Goal: Complete application form: Complete application form

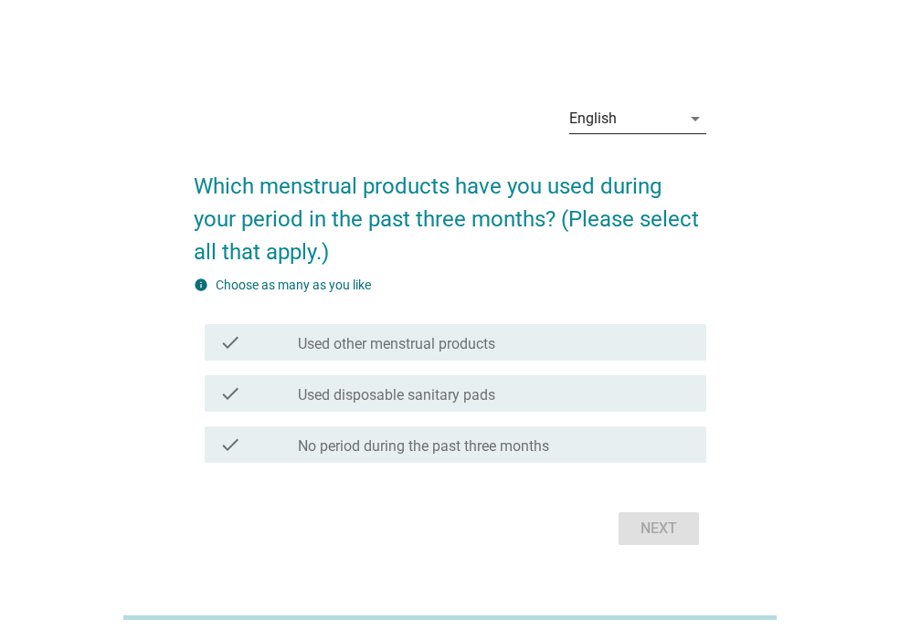
click at [685, 122] on icon "arrow_drop_down" at bounding box center [695, 119] width 22 height 22
click at [628, 187] on div "ภาษาไทย" at bounding box center [638, 177] width 108 height 22
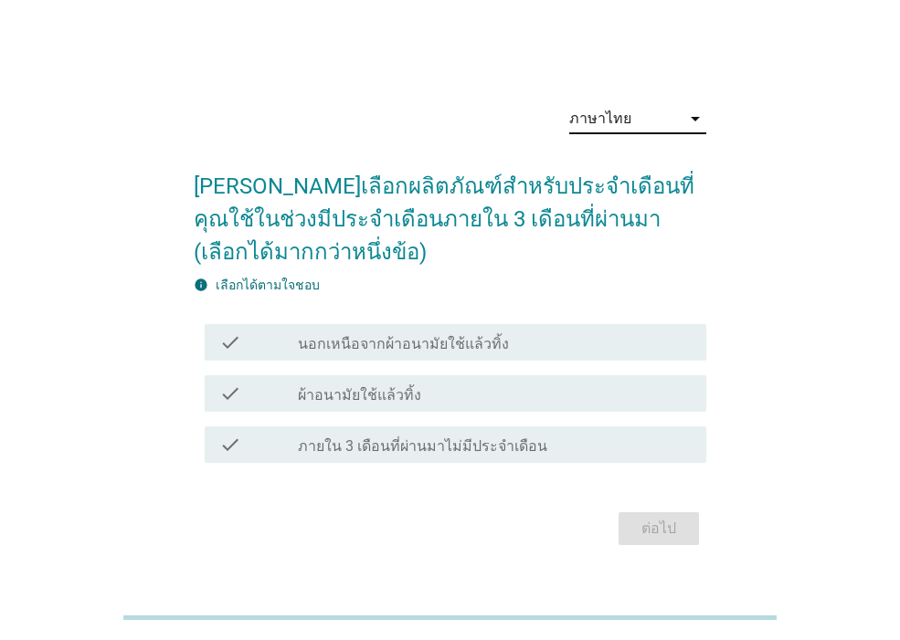
click at [651, 522] on div "ต่อไป" at bounding box center [450, 529] width 513 height 44
click at [446, 386] on div "check_box_outline_blank ผ้าอนามัยใช้แล้วทิ้ง" at bounding box center [495, 394] width 394 height 22
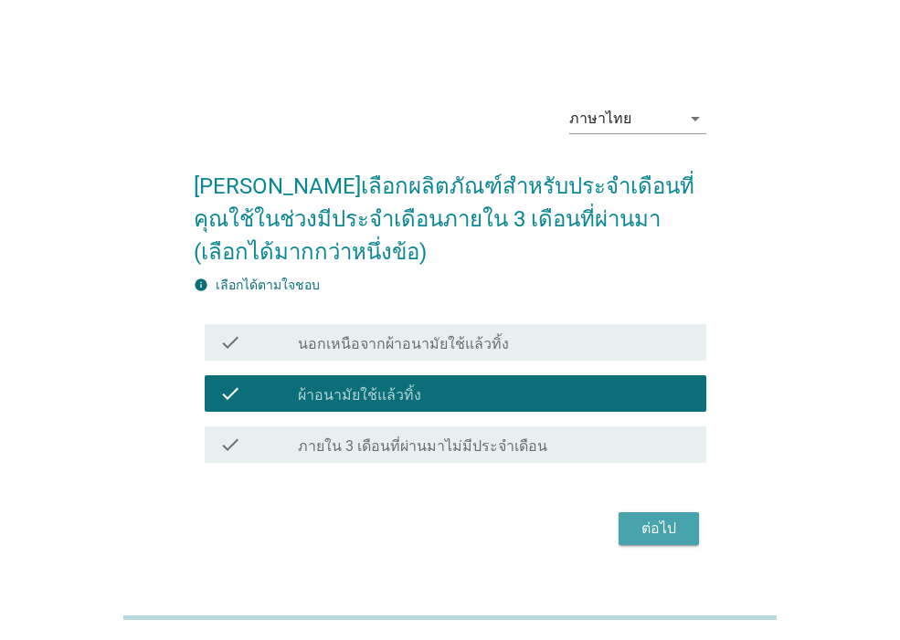
click at [661, 527] on div "ต่อไป" at bounding box center [658, 529] width 51 height 22
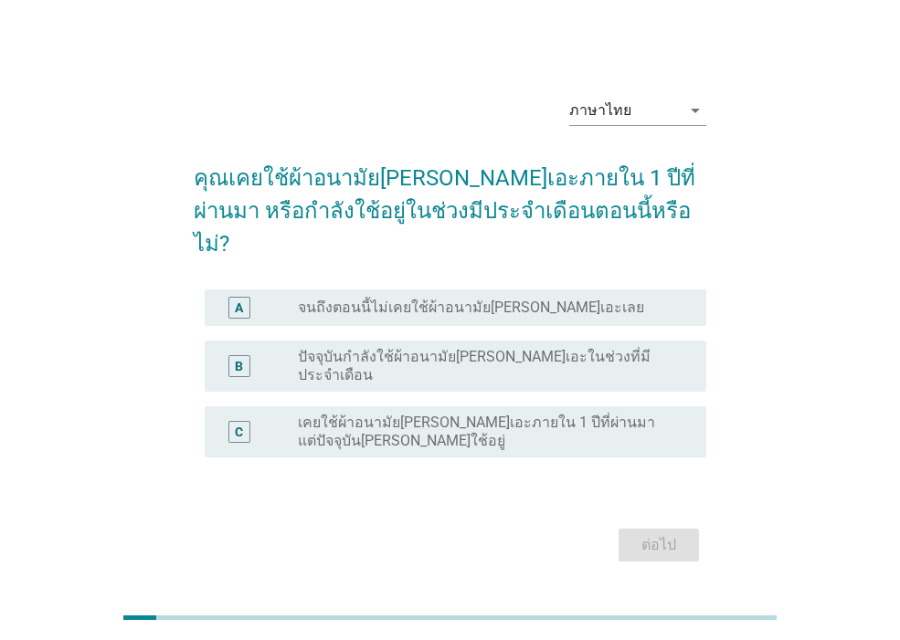
click at [588, 399] on div "C radio_button_unchecked เคยใช้ผ้าอนามัย[PERSON_NAME]เอะภายใน 1 ปีที่ผ่านมา แต่…" at bounding box center [450, 432] width 513 height 66
click at [590, 352] on label "ปัจจุบันกำลังใช้ผ้าอนามัย[PERSON_NAME]เอะในช่วงที่มีประจำเดือน" at bounding box center [487, 366] width 379 height 37
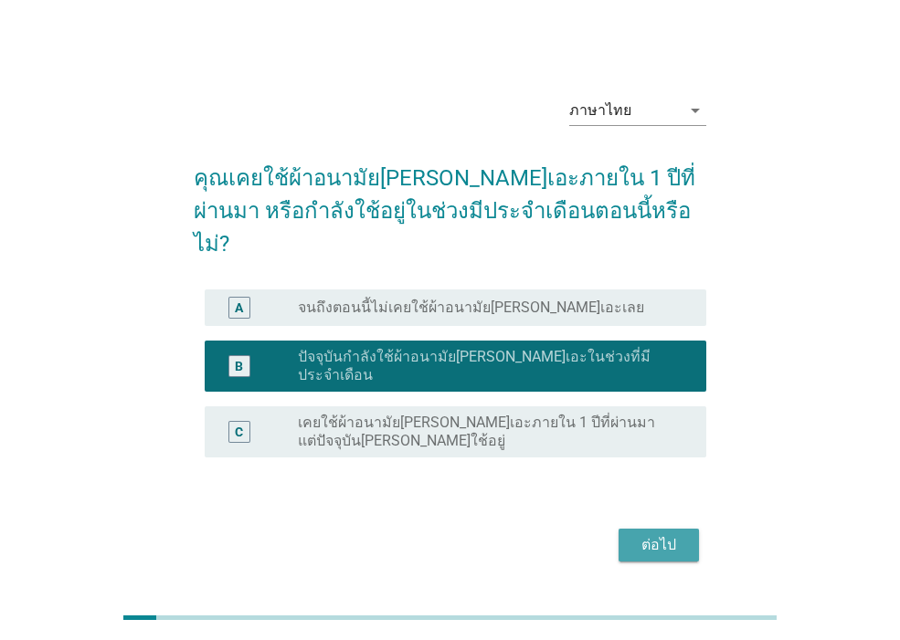
click at [647, 534] on div "ต่อไป" at bounding box center [658, 545] width 51 height 22
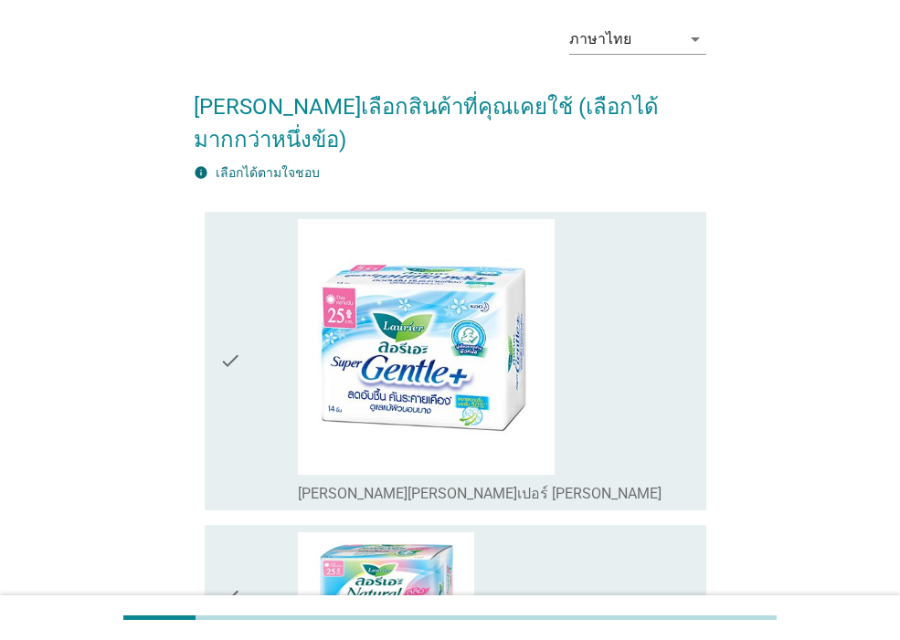
scroll to position [110, 0]
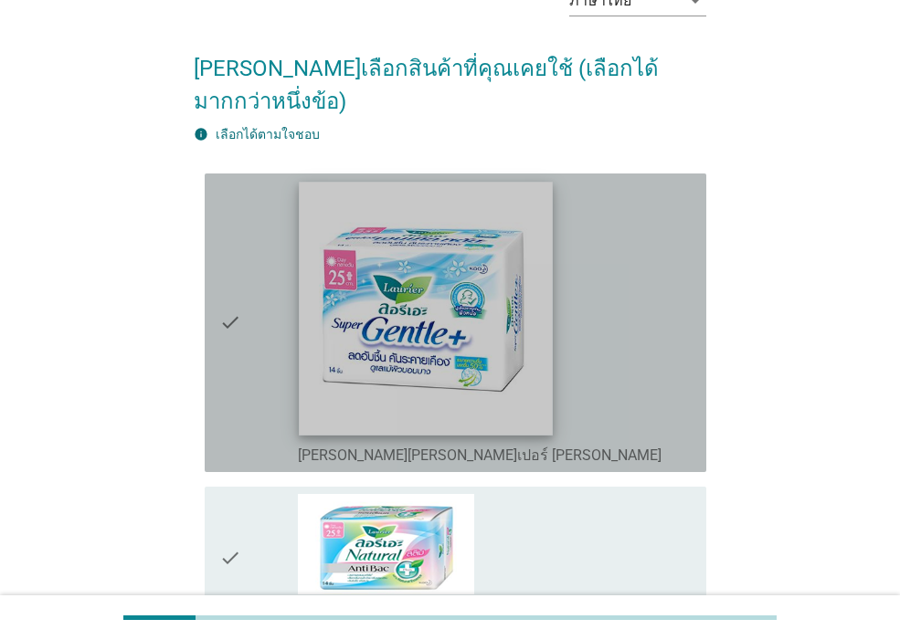
click at [471, 320] on img at bounding box center [427, 309] width 254 height 254
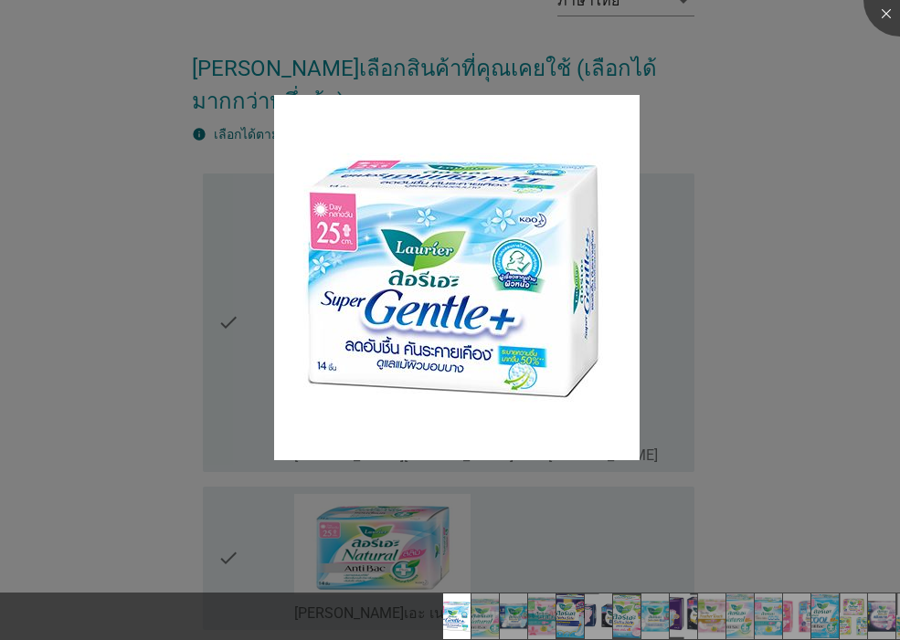
click at [738, 407] on div at bounding box center [450, 320] width 900 height 640
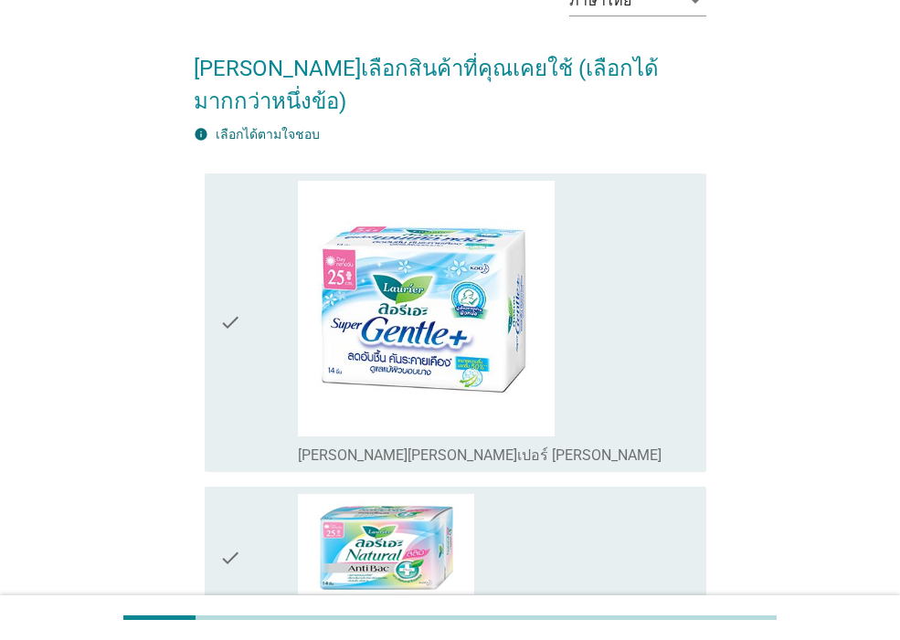
click at [654, 357] on div "check_box_outline_blank [PERSON_NAME][PERSON_NAME]เปอร์ [PERSON_NAME]" at bounding box center [495, 323] width 394 height 284
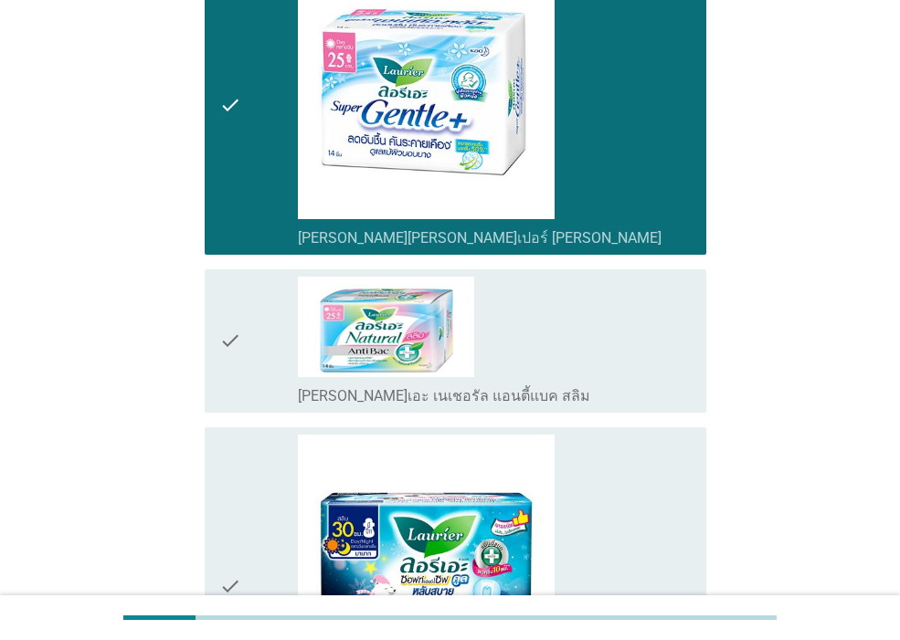
scroll to position [329, 0]
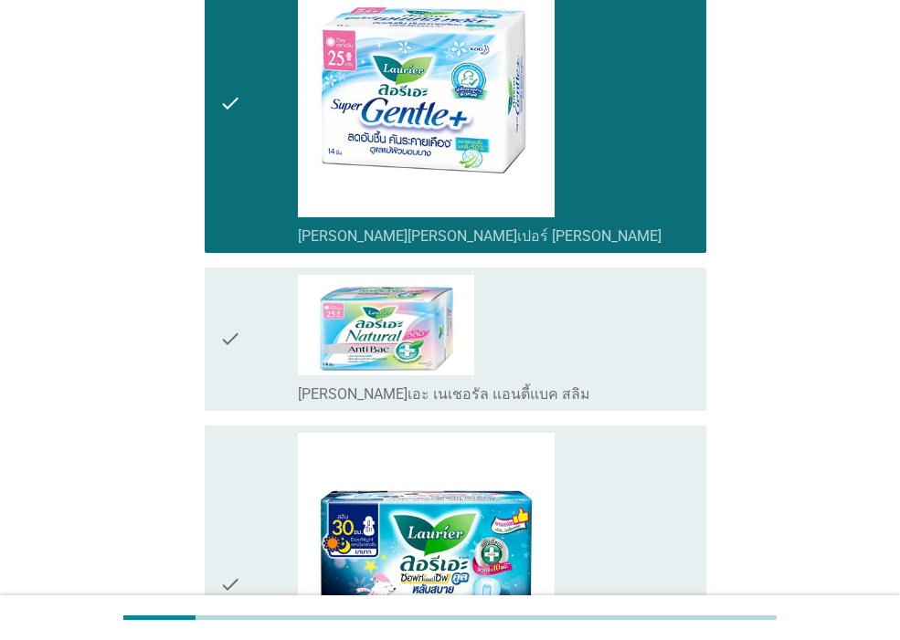
click at [636, 338] on div "check_box_outline_blank [PERSON_NAME]เอะ เนเชอรัล แอนตี้แบค สลิม" at bounding box center [495, 339] width 394 height 129
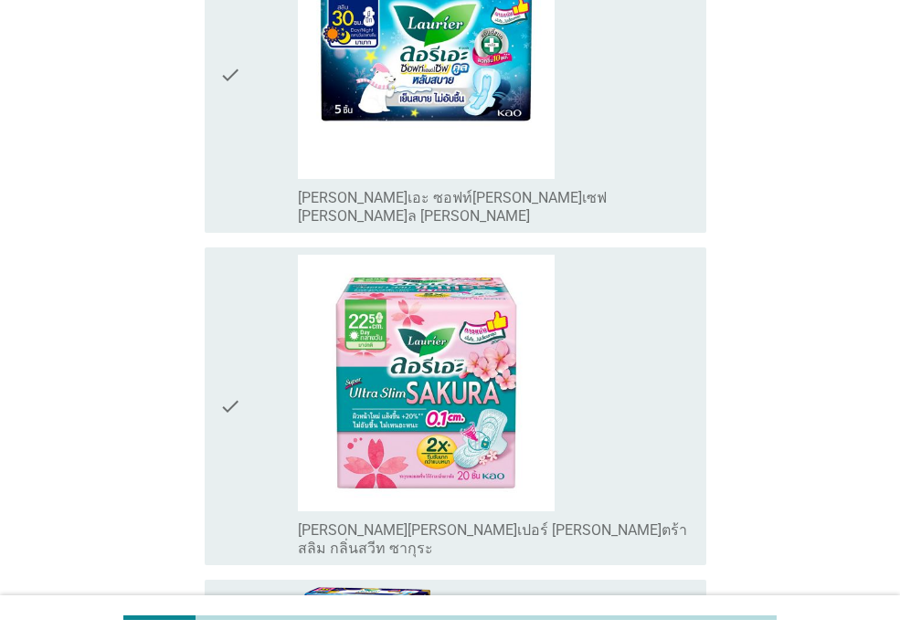
scroll to position [877, 0]
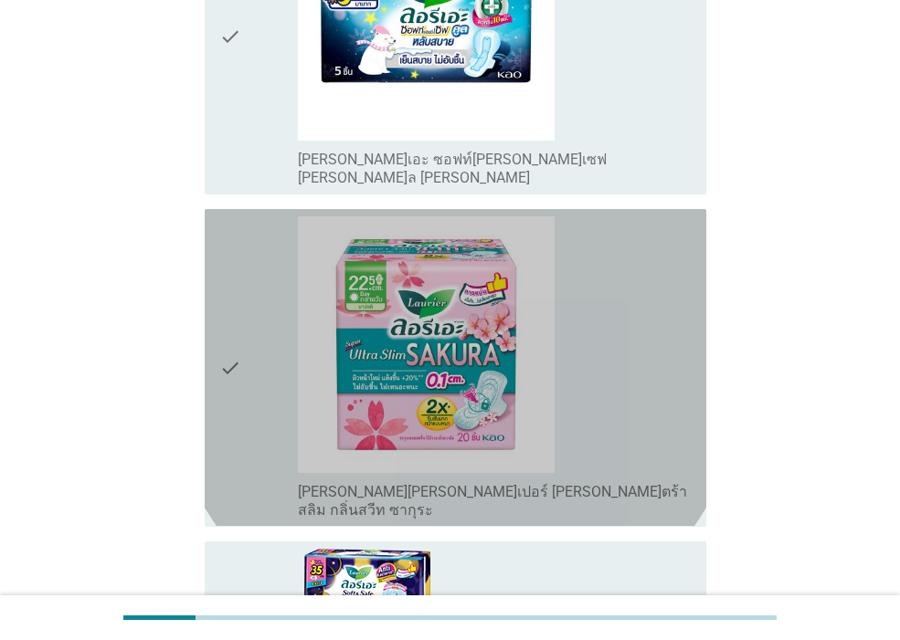
click at [681, 379] on div "check_box_outline_blank [PERSON_NAME][PERSON_NAME]เปอร์ [PERSON_NAME]ตร้า สลิม …" at bounding box center [495, 368] width 394 height 302
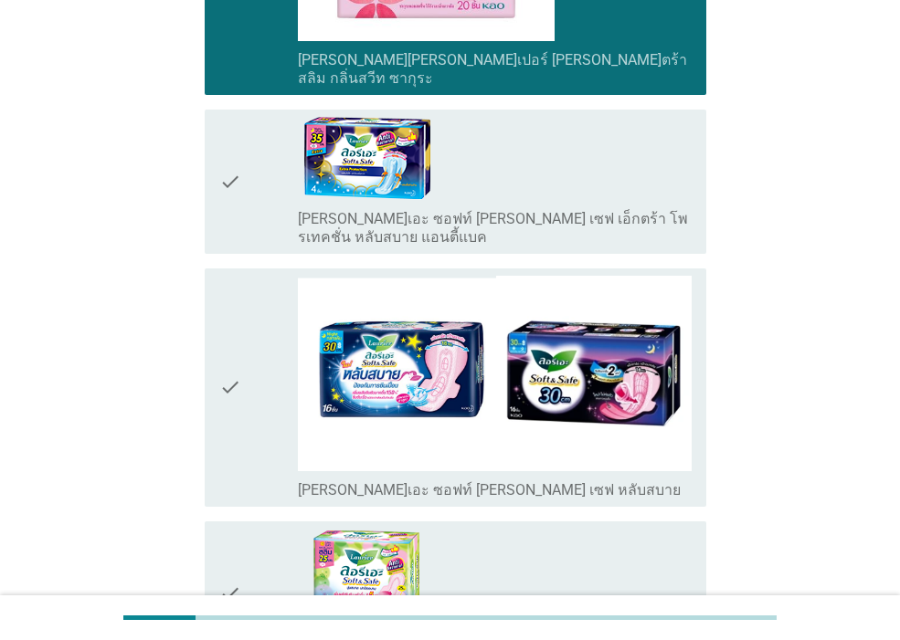
scroll to position [1316, 0]
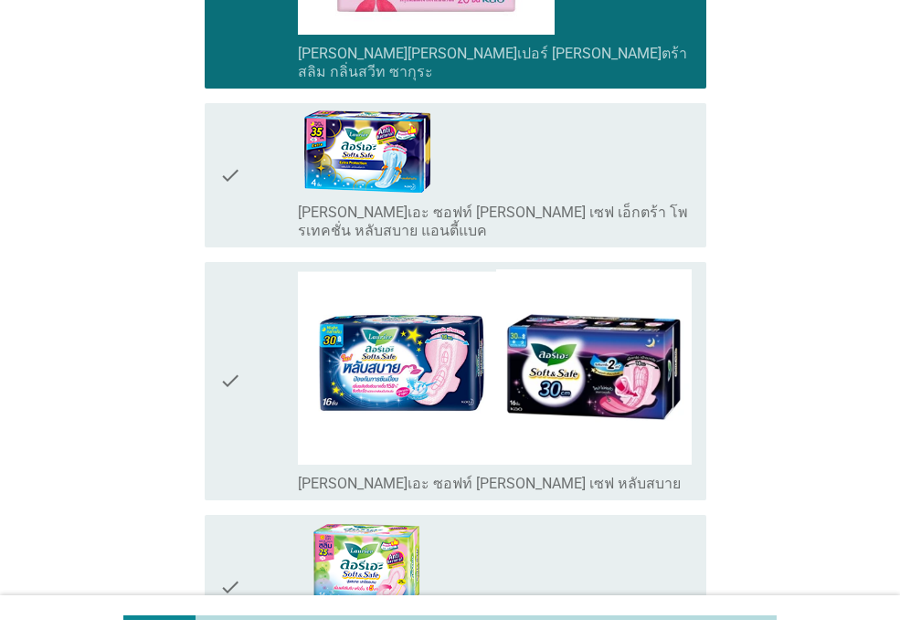
click at [267, 357] on div "check" at bounding box center [258, 382] width 79 height 224
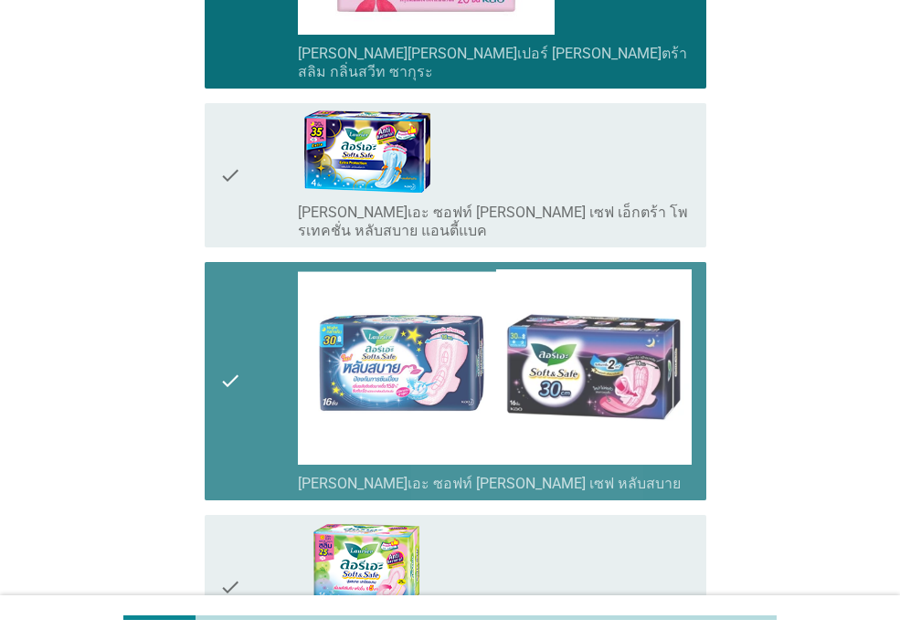
click at [270, 357] on div "check" at bounding box center [258, 382] width 79 height 224
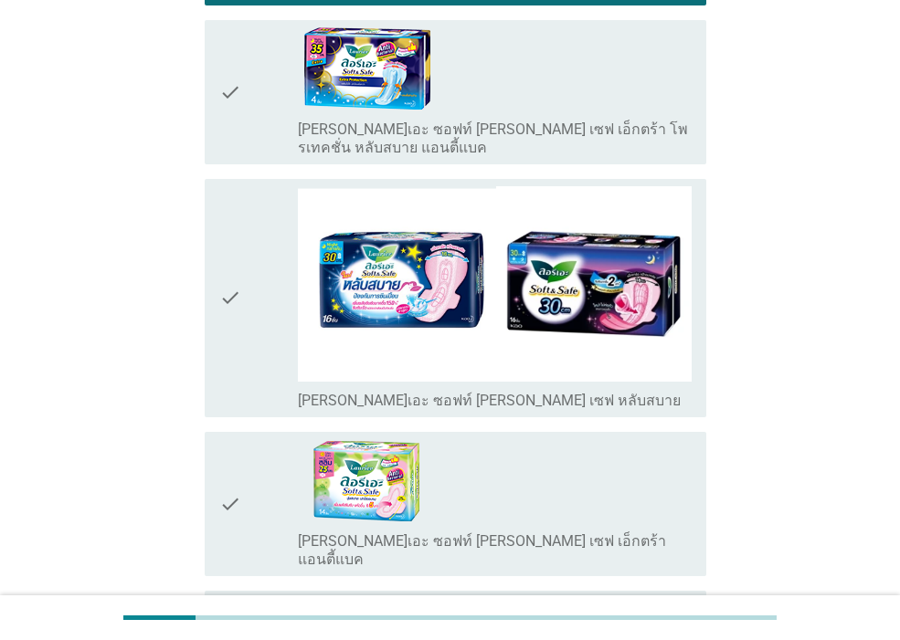
scroll to position [1535, 0]
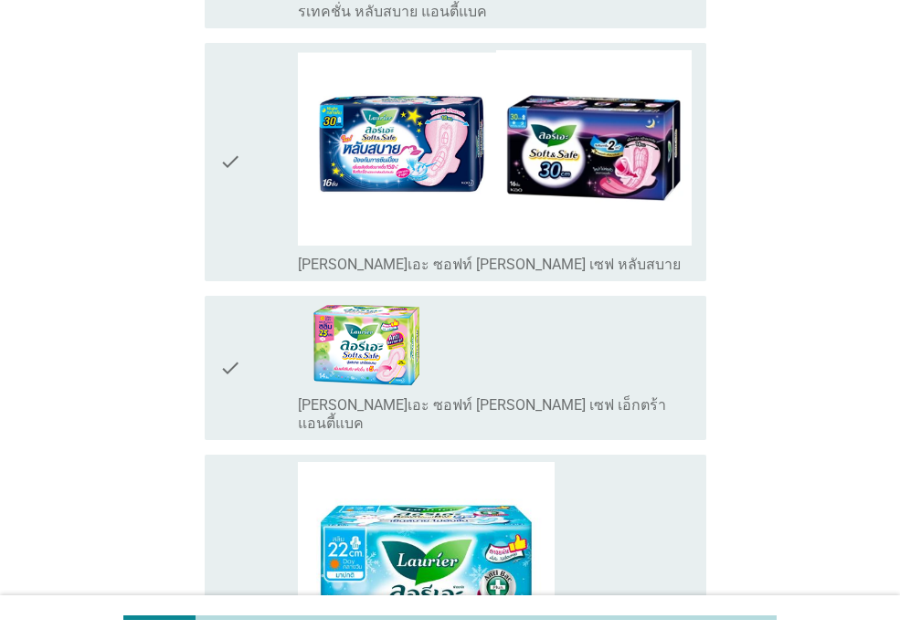
click at [273, 318] on div "check" at bounding box center [258, 368] width 79 height 130
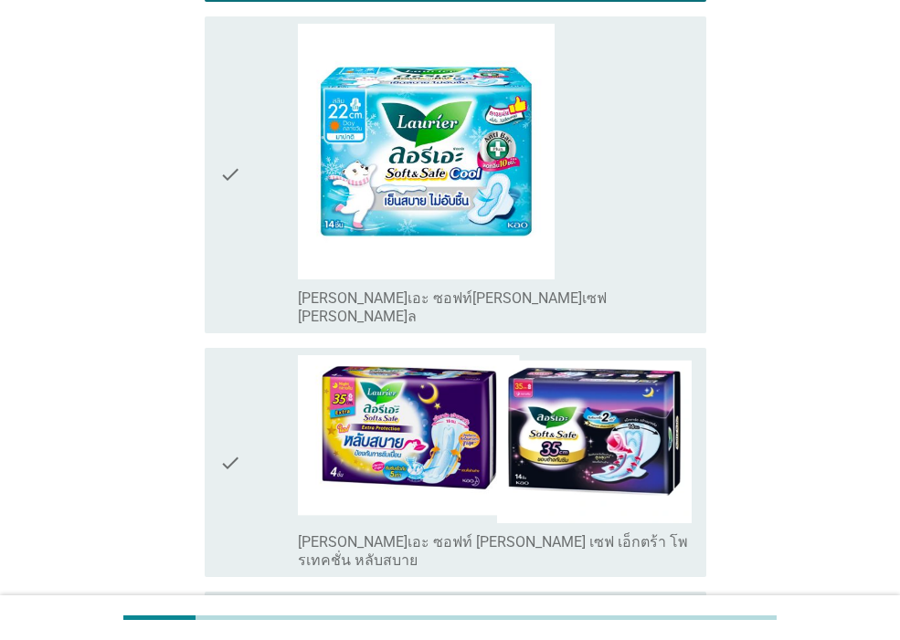
scroll to position [2083, 0]
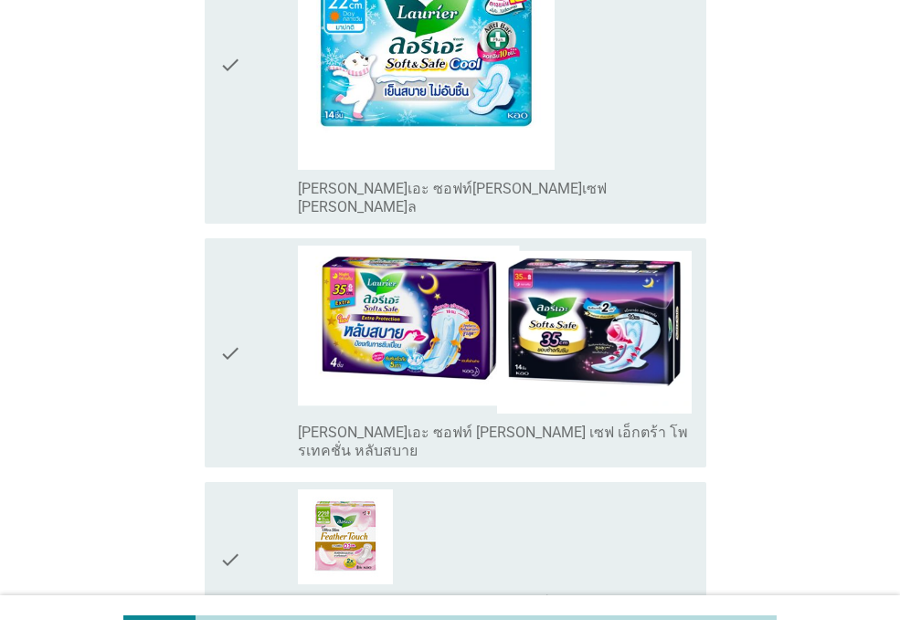
click at [249, 279] on div "check" at bounding box center [258, 353] width 79 height 215
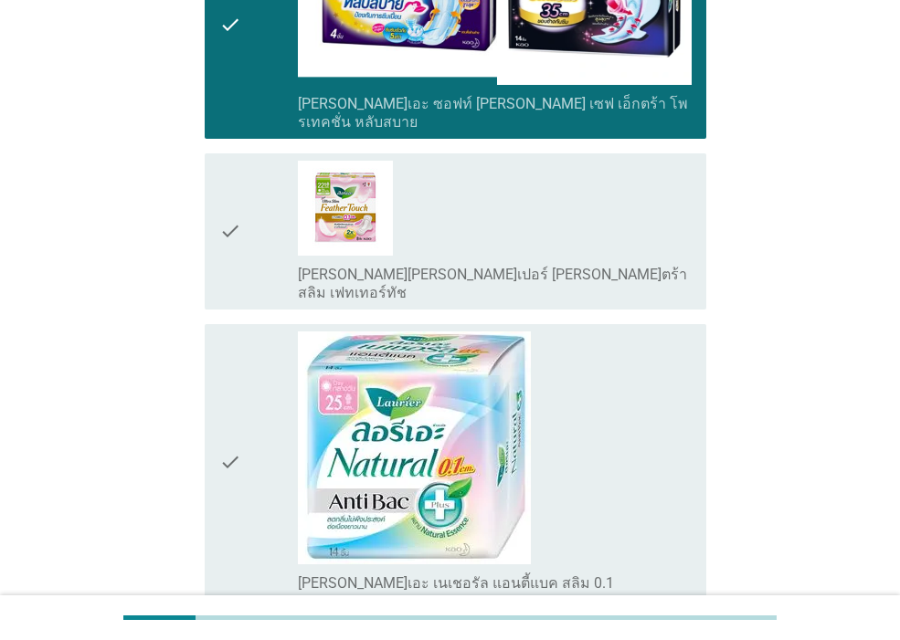
scroll to position [2522, 0]
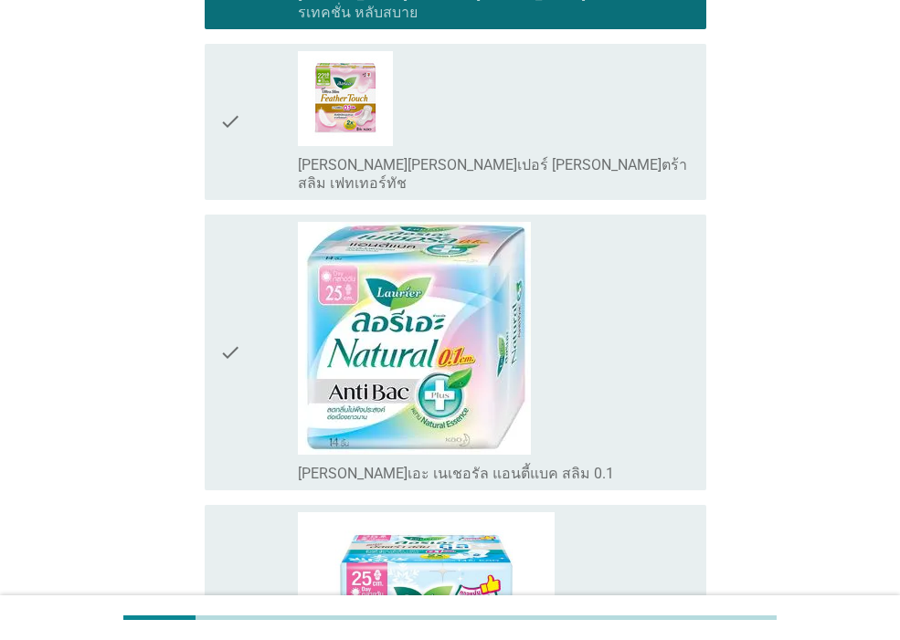
click at [252, 275] on div "check" at bounding box center [258, 352] width 79 height 261
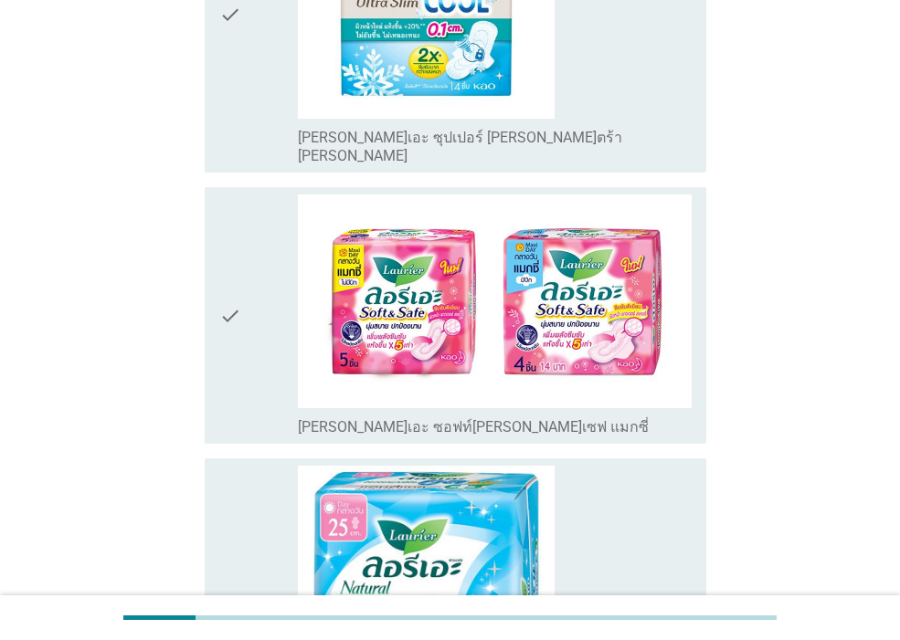
scroll to position [3070, 0]
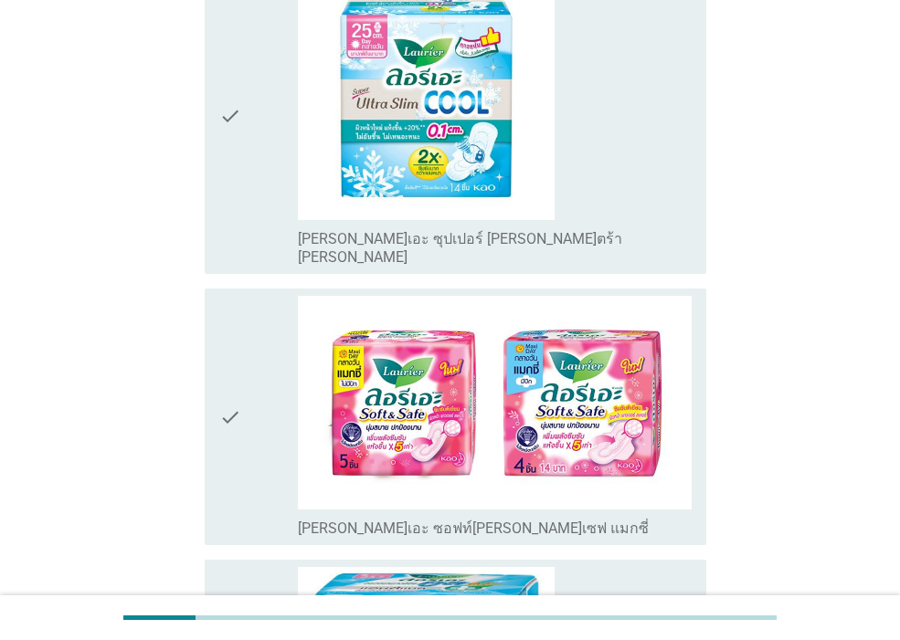
click at [235, 312] on icon "check" at bounding box center [230, 417] width 22 height 242
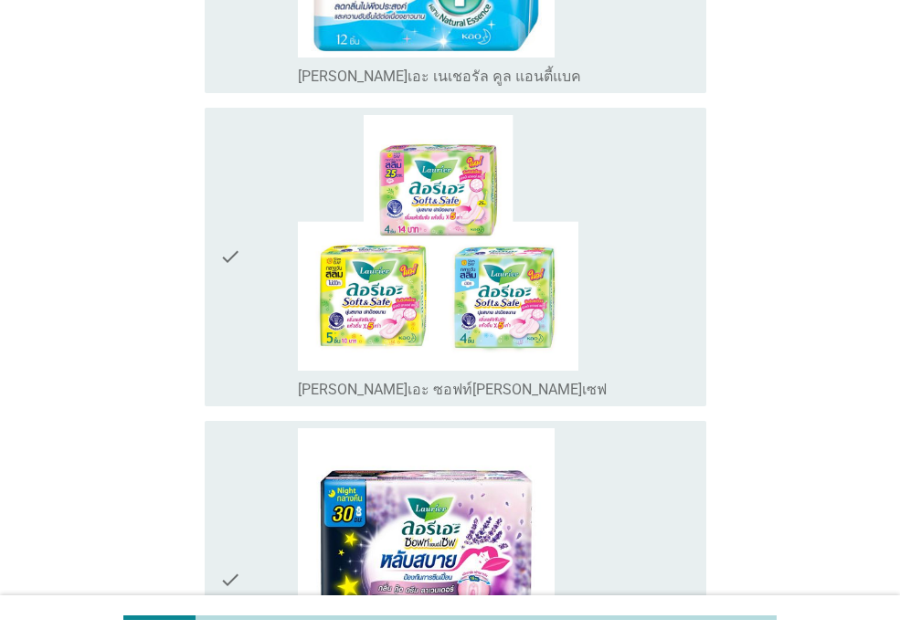
scroll to position [3837, 0]
click at [227, 214] on icon "check" at bounding box center [230, 256] width 22 height 284
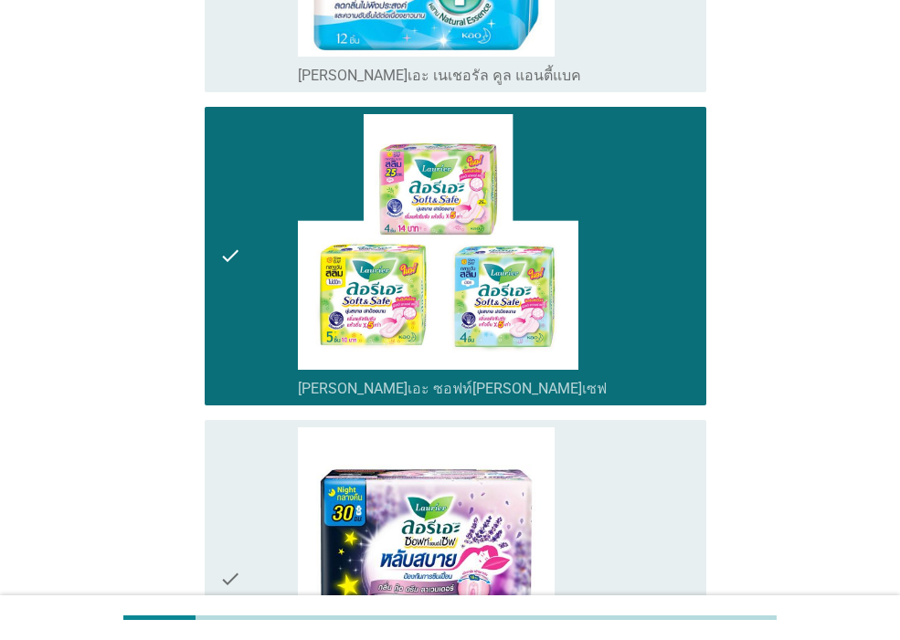
click at [227, 428] on icon "check" at bounding box center [230, 579] width 22 height 302
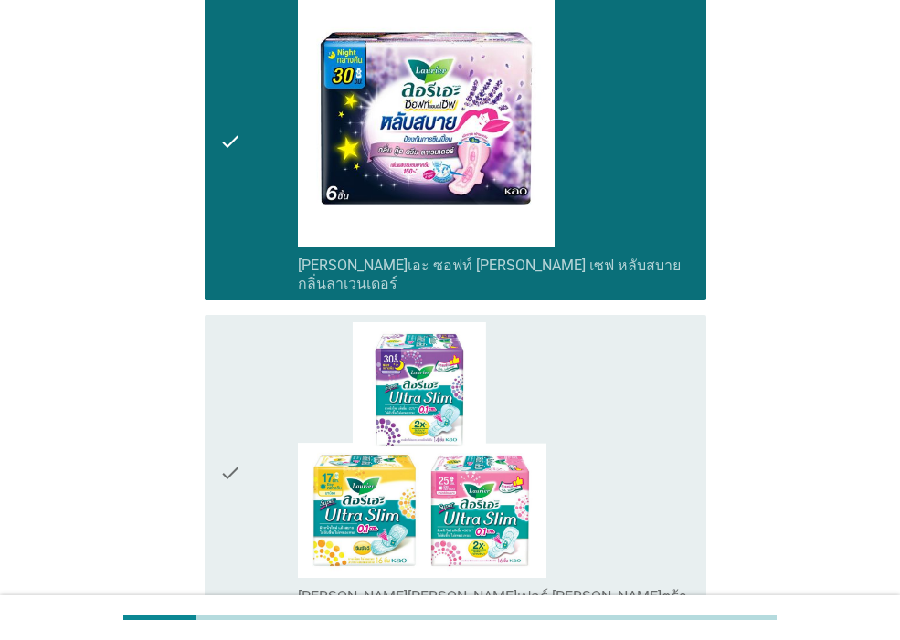
scroll to position [4276, 0]
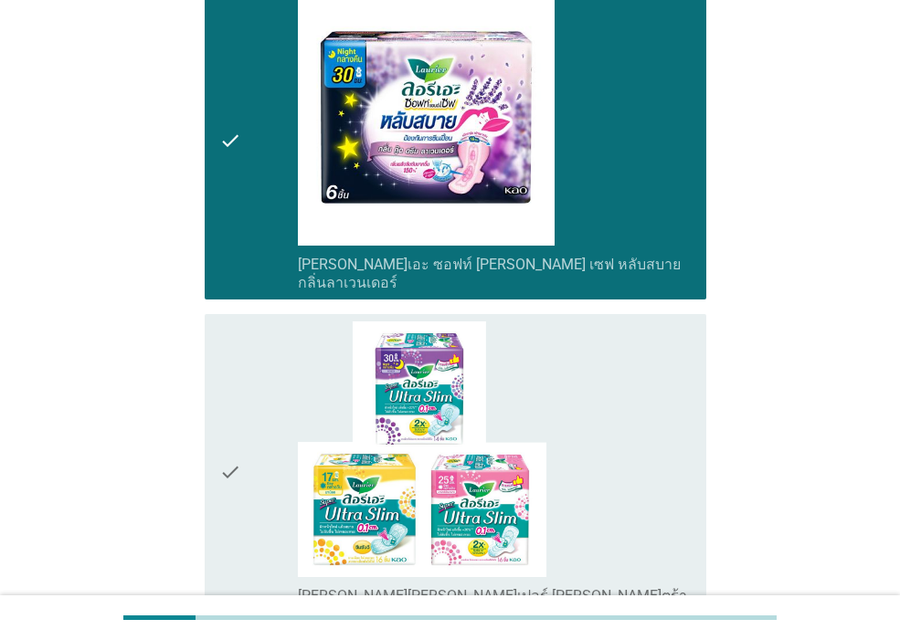
click at [228, 337] on icon "check" at bounding box center [230, 473] width 22 height 302
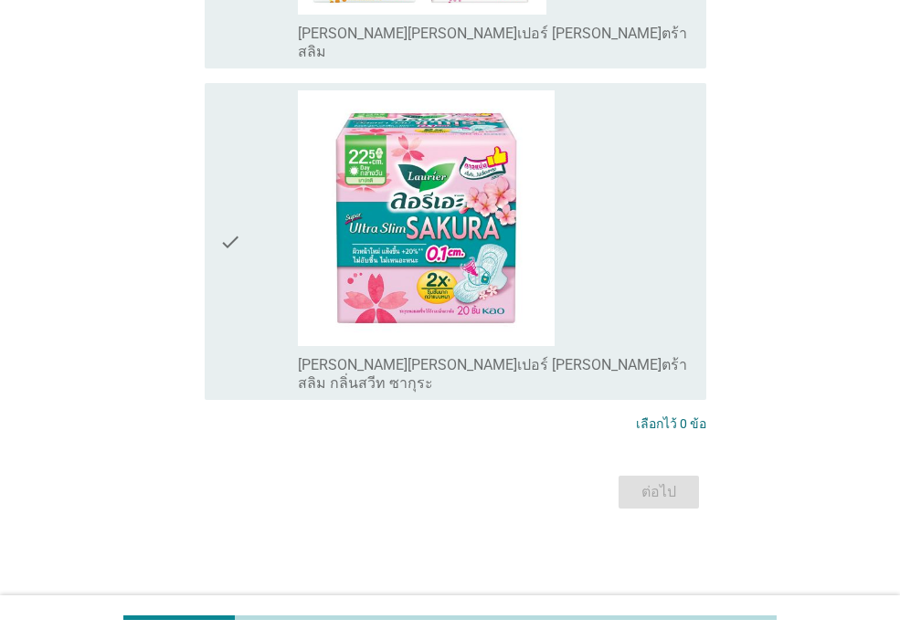
scroll to position [0, 0]
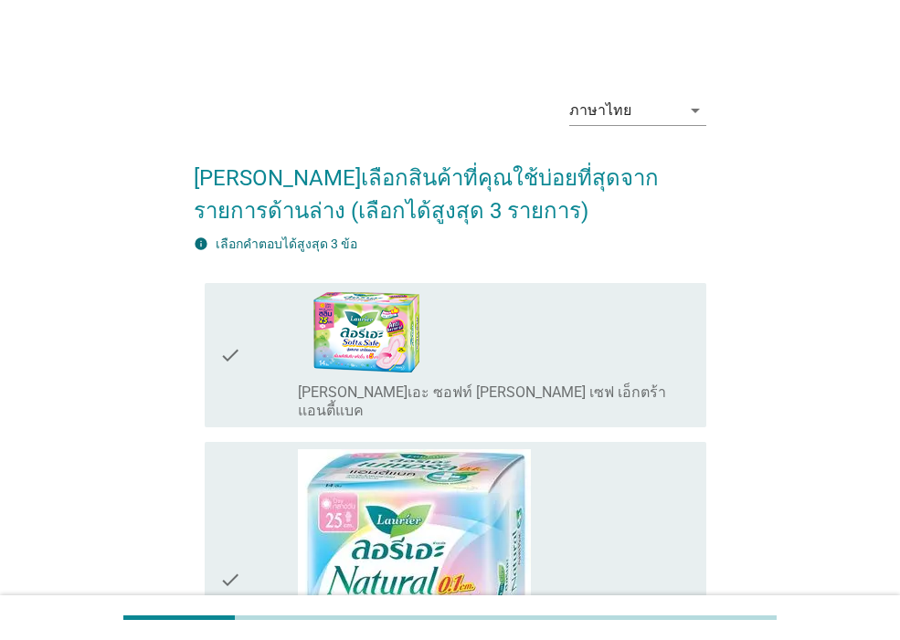
click at [236, 376] on icon "check" at bounding box center [230, 356] width 22 height 130
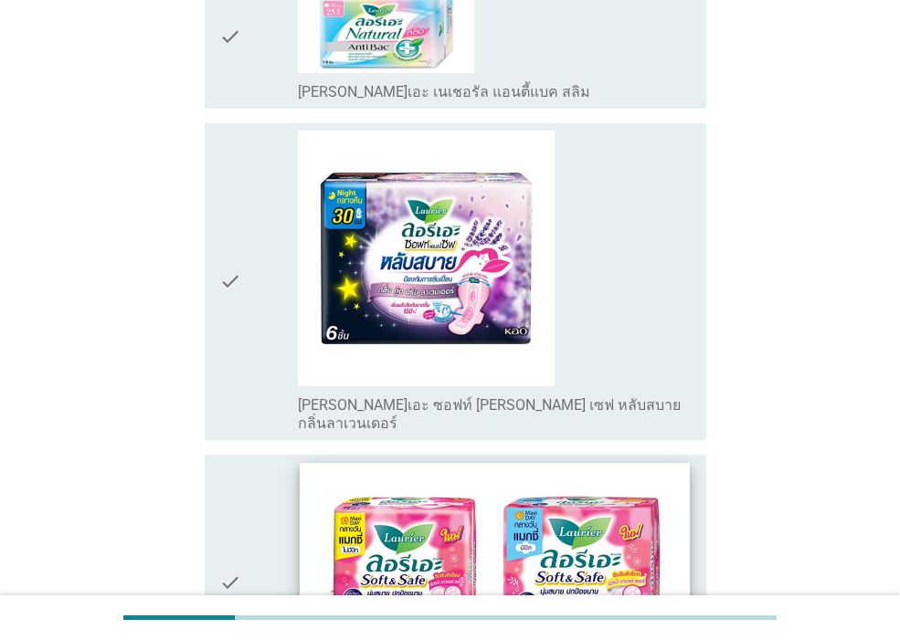
scroll to position [877, 0]
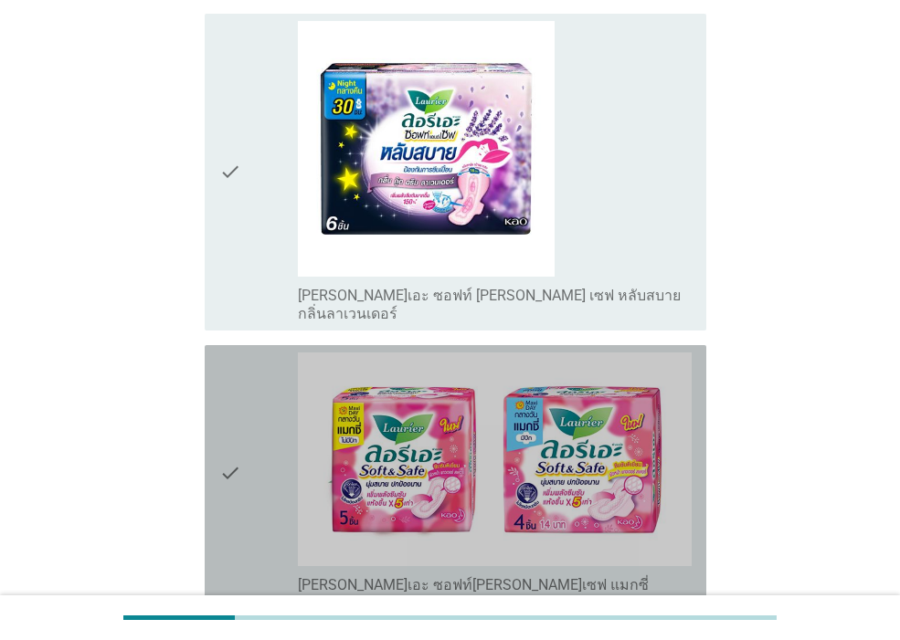
click at [266, 514] on div "check" at bounding box center [258, 474] width 79 height 242
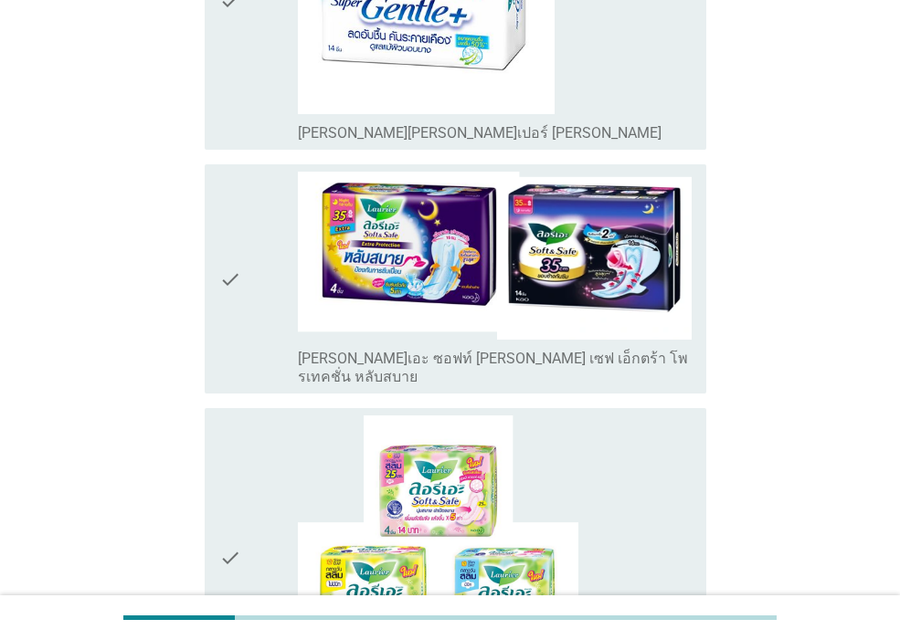
scroll to position [1645, 0]
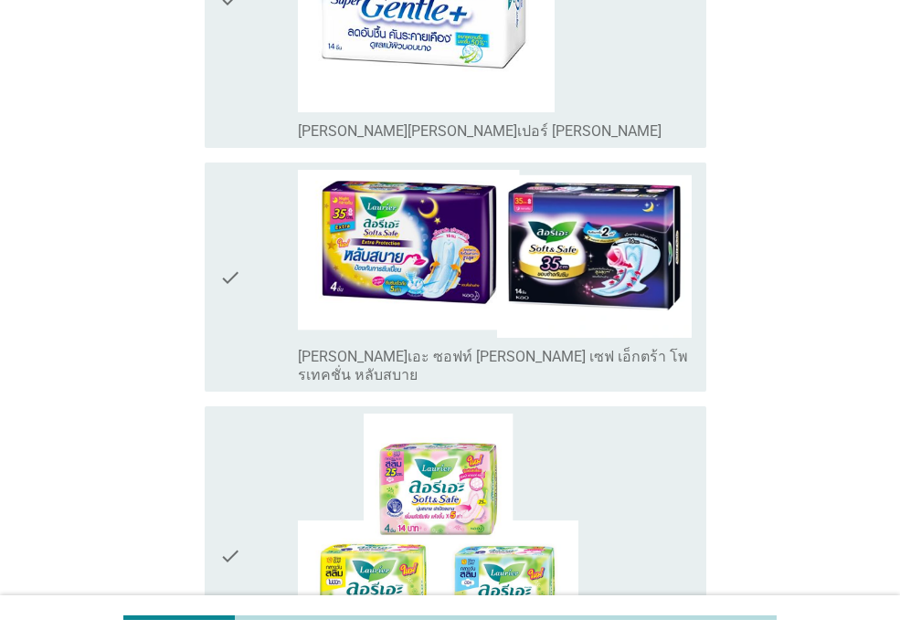
click at [251, 518] on div "check" at bounding box center [258, 556] width 79 height 284
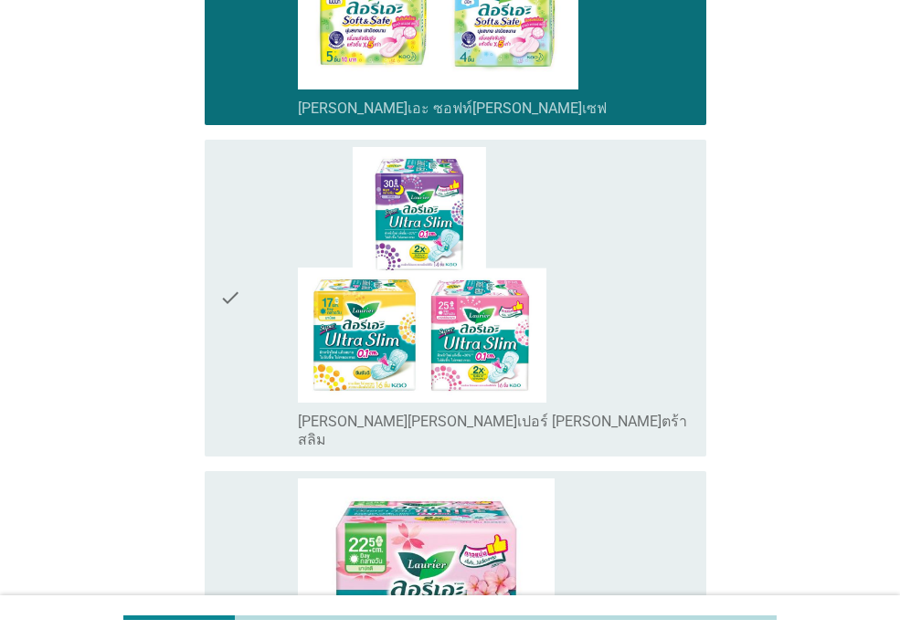
scroll to position [2522, 0]
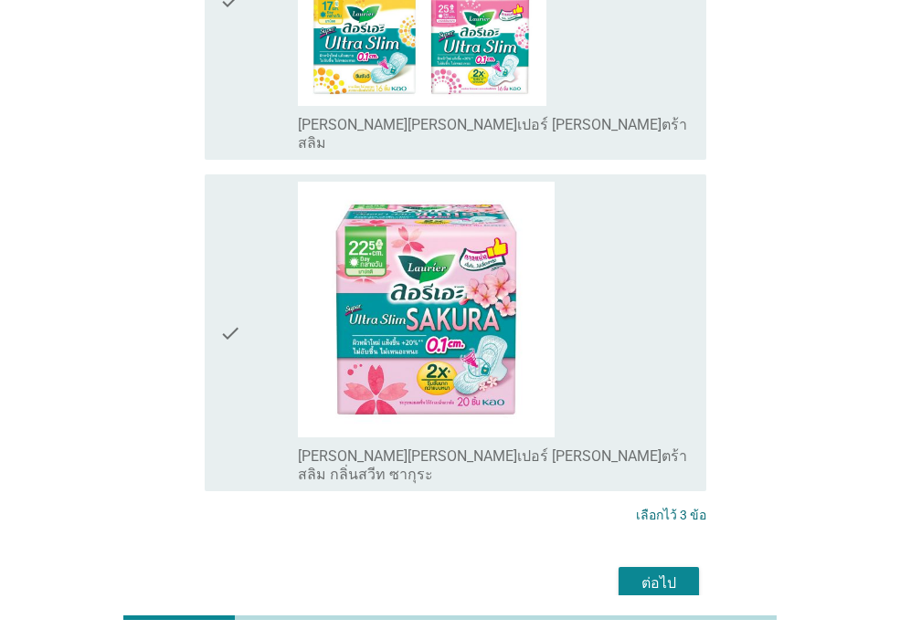
click at [678, 567] on button "ต่อไป" at bounding box center [659, 583] width 80 height 33
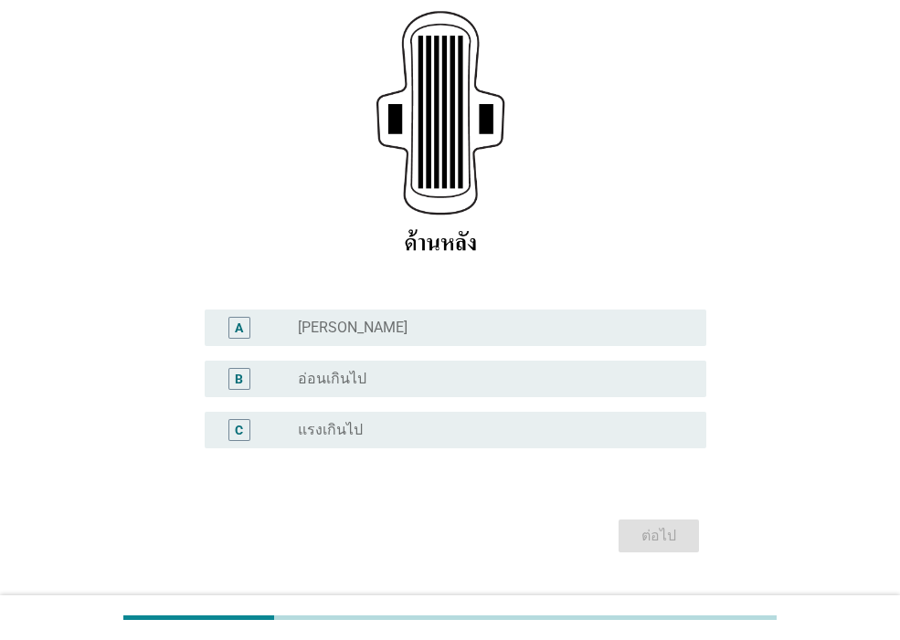
scroll to position [357, 0]
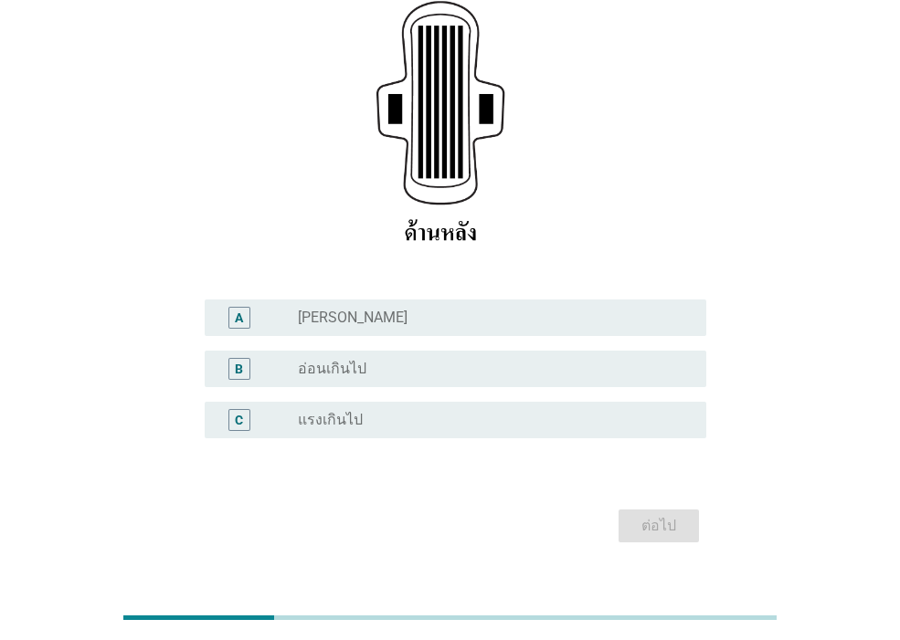
click at [445, 409] on div "radio_button_unchecked แรงเกินไป" at bounding box center [495, 420] width 394 height 22
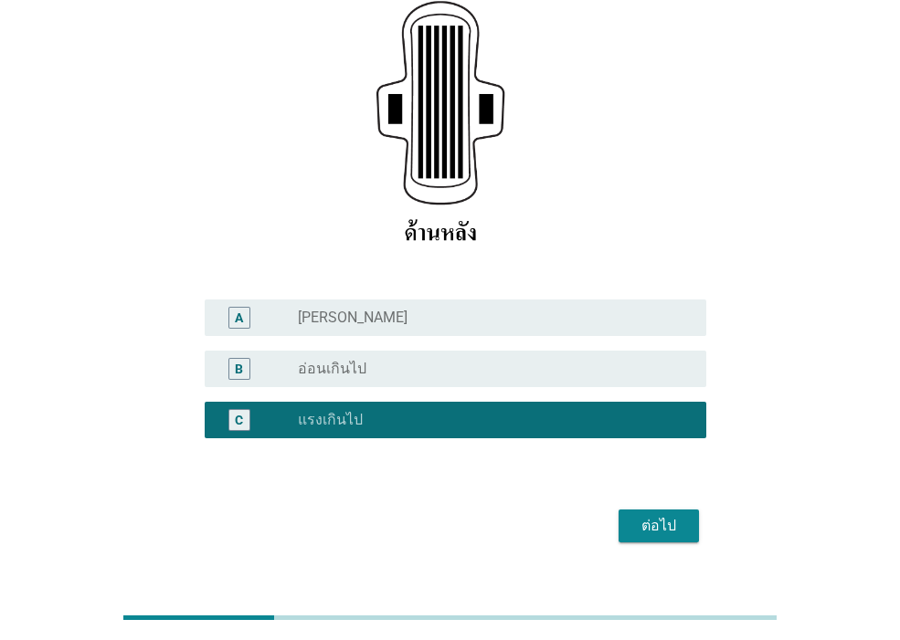
click at [685, 510] on button "ต่อไป" at bounding box center [659, 526] width 80 height 33
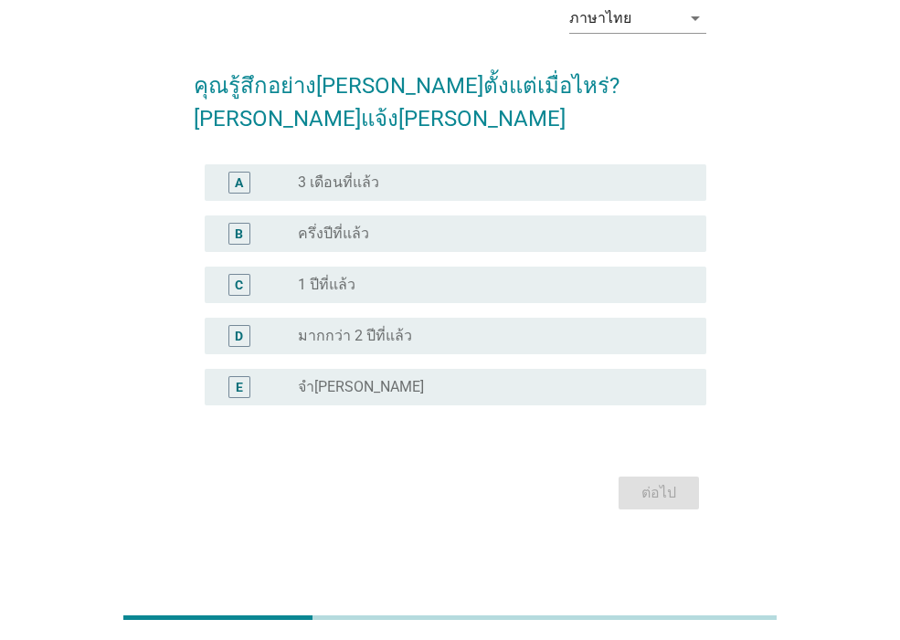
scroll to position [0, 0]
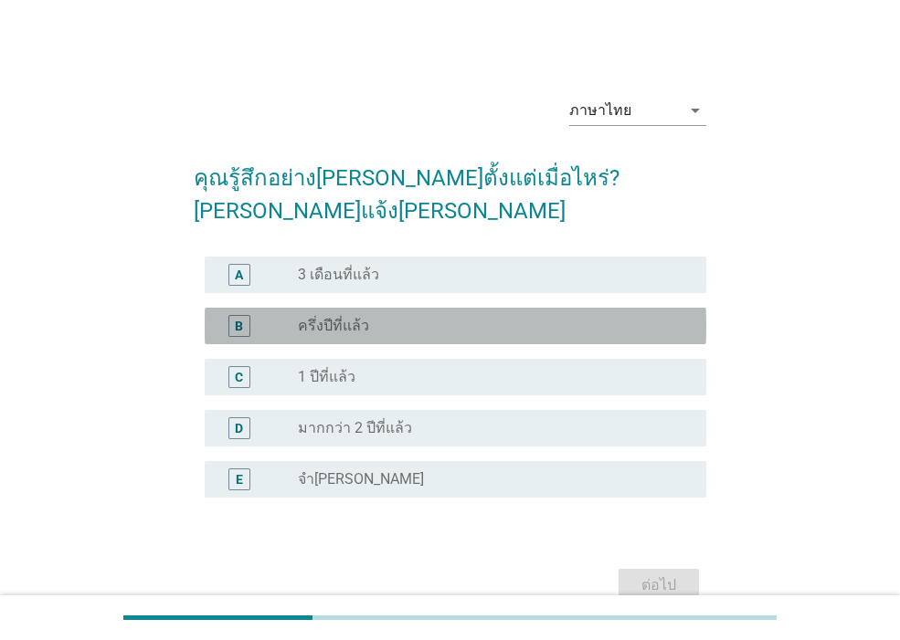
click at [390, 323] on div "radio_button_unchecked ครึ่งปีที่แล้ว" at bounding box center [487, 326] width 379 height 18
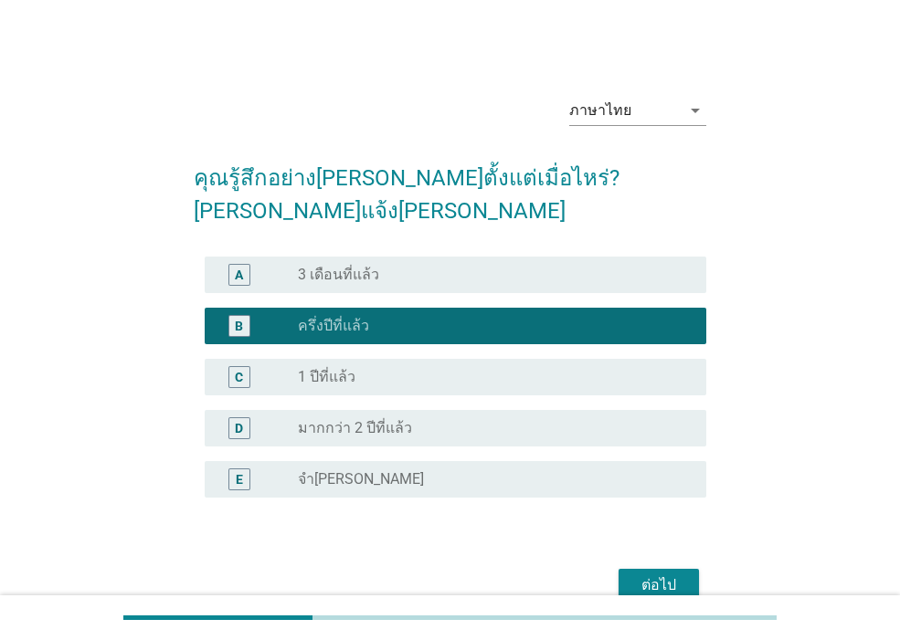
click at [678, 576] on div "ต่อไป" at bounding box center [658, 586] width 51 height 22
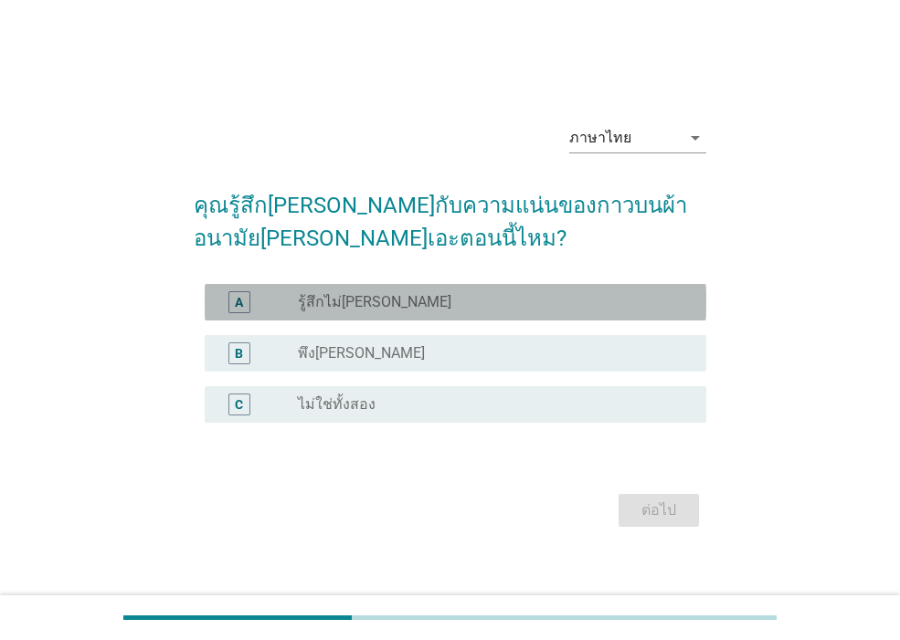
click at [312, 305] on label "รู้สึกไม่[PERSON_NAME]" at bounding box center [374, 302] width 153 height 18
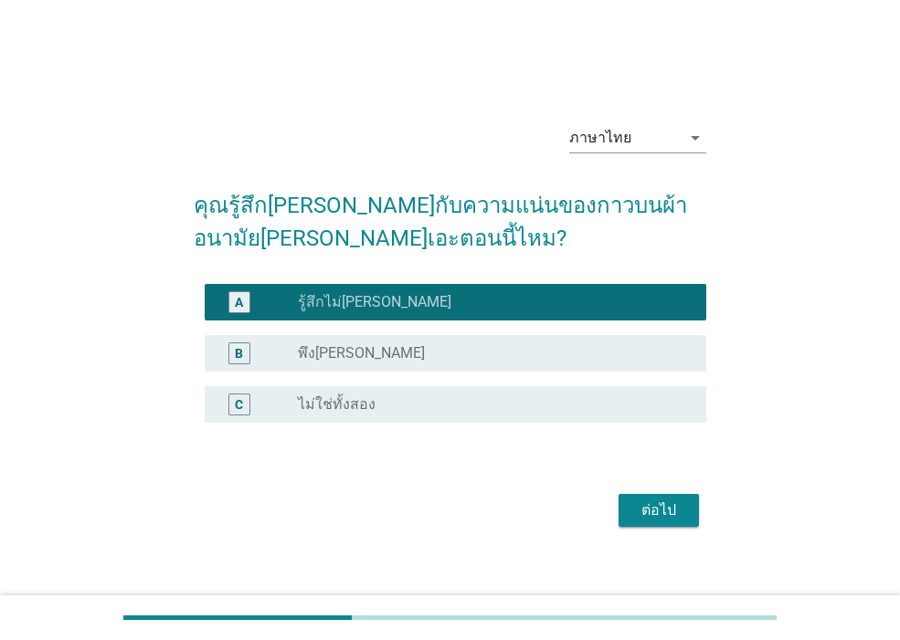
click at [449, 388] on div "C radio_button_unchecked ไม่ใช่ทั้งสอง" at bounding box center [456, 404] width 502 height 37
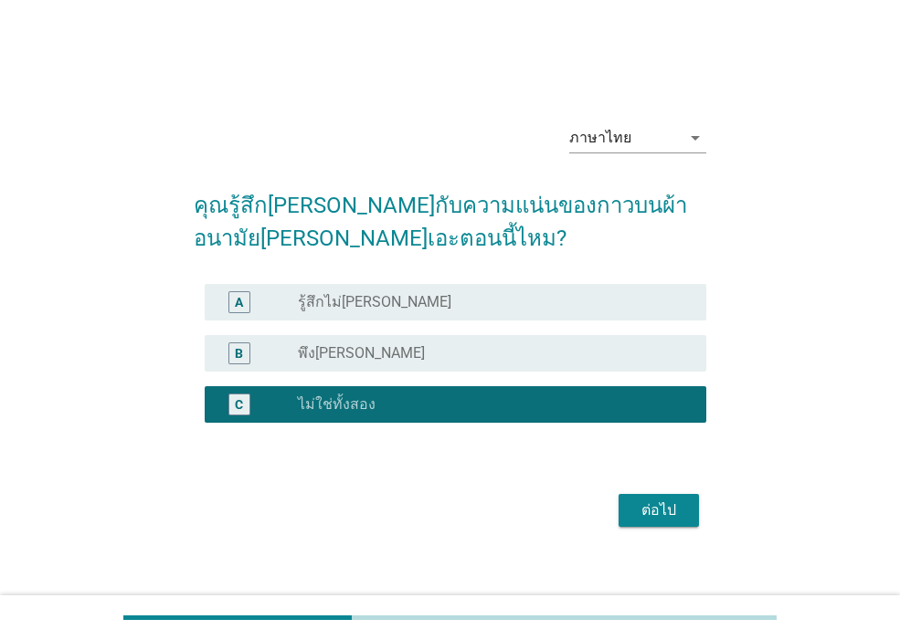
click at [657, 526] on button "ต่อไป" at bounding box center [659, 510] width 80 height 33
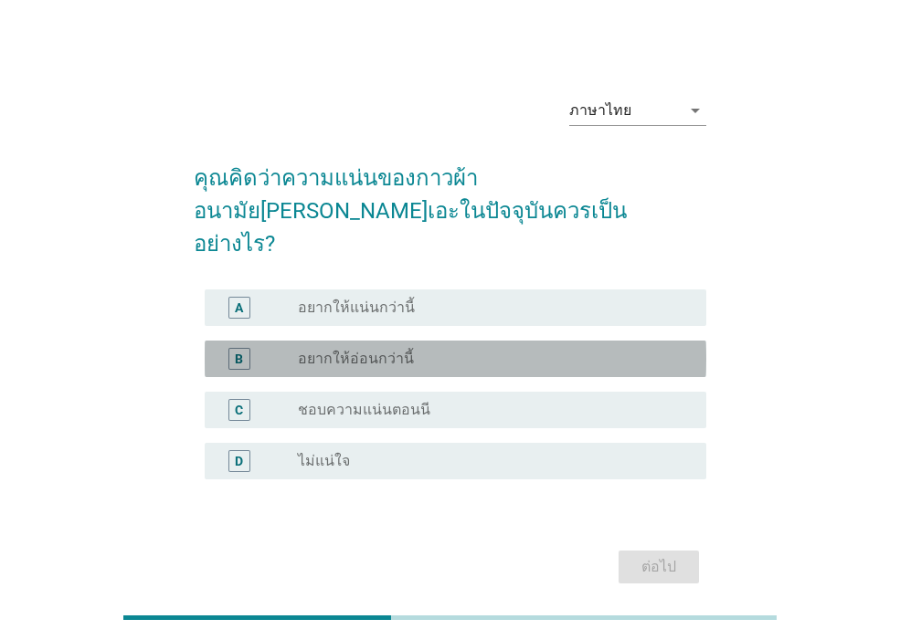
click at [392, 348] on div "radio_button_unchecked อยากให้อ่อนกว่านี้" at bounding box center [495, 359] width 394 height 22
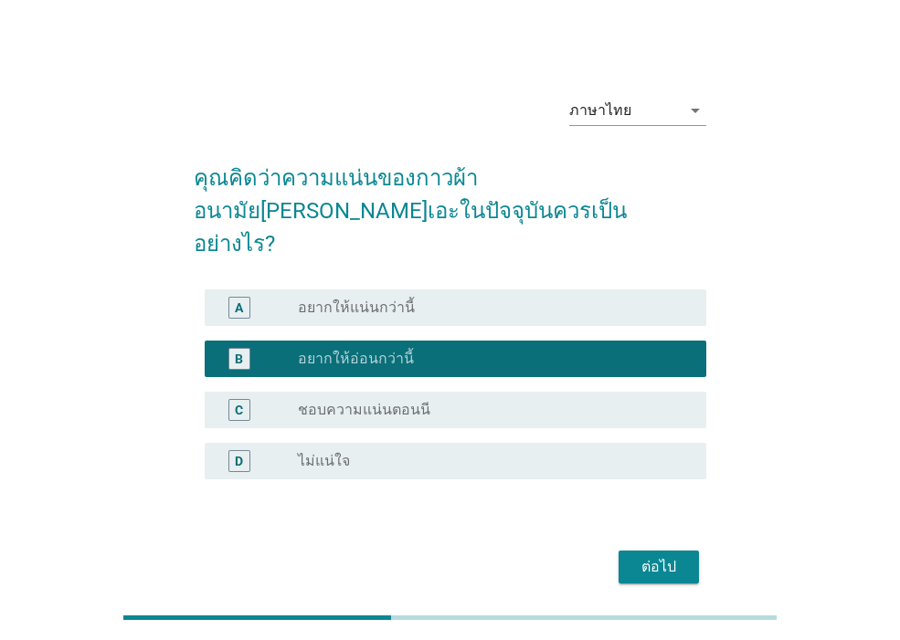
click at [639, 556] on div "ต่อไป" at bounding box center [658, 567] width 51 height 22
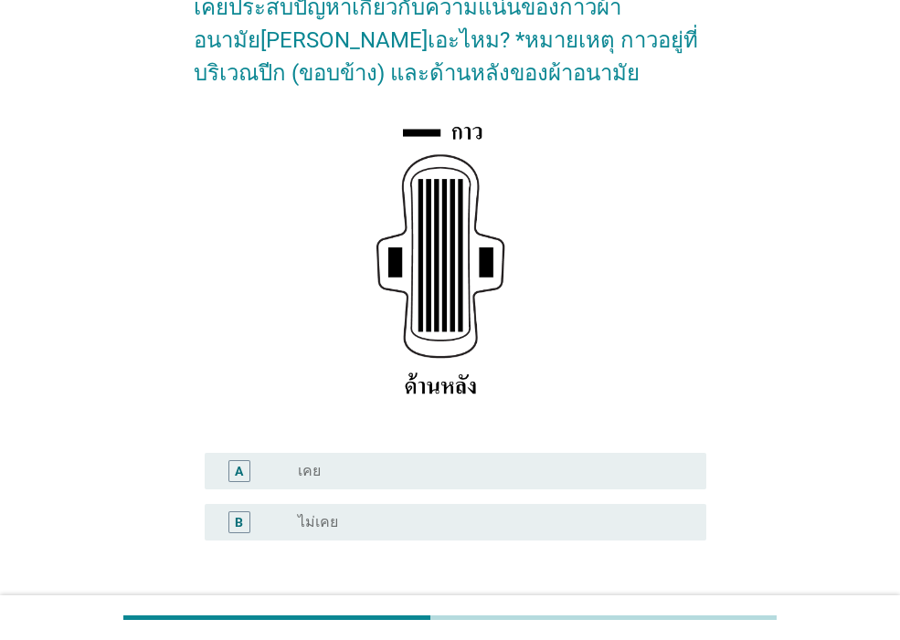
scroll to position [306, 0]
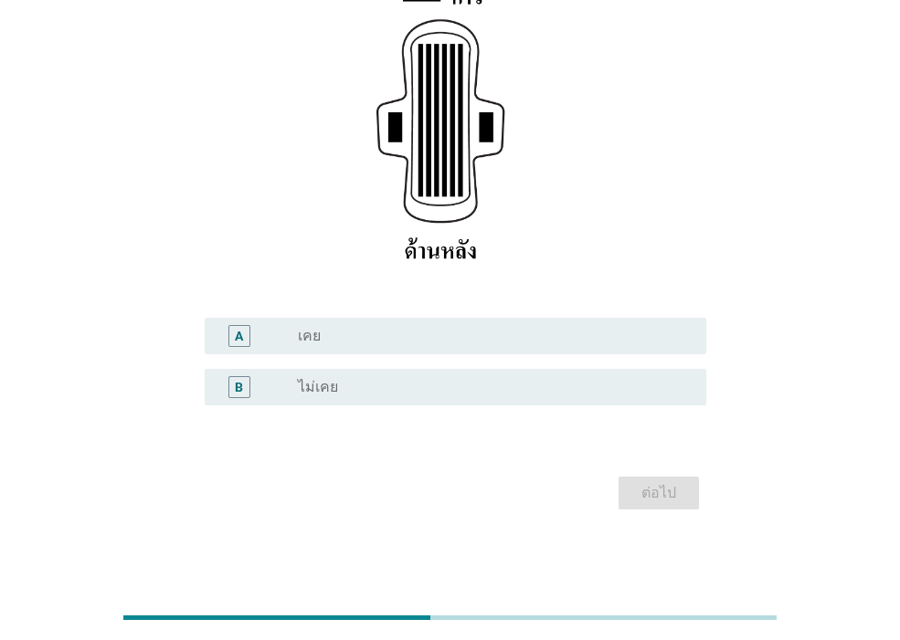
click at [425, 336] on div "radio_button_unchecked เคย" at bounding box center [487, 336] width 379 height 18
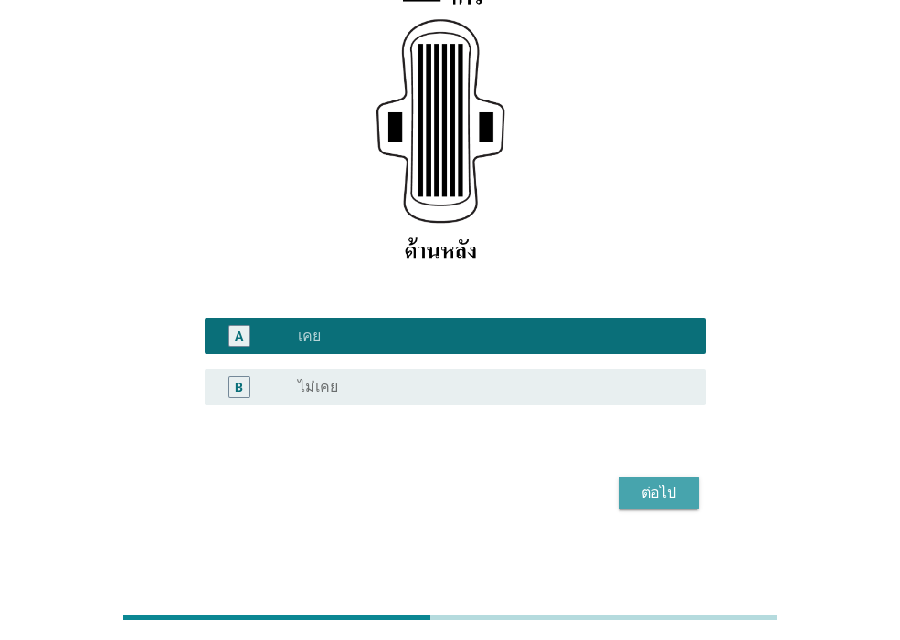
click at [682, 496] on div "ต่อไป" at bounding box center [658, 493] width 51 height 22
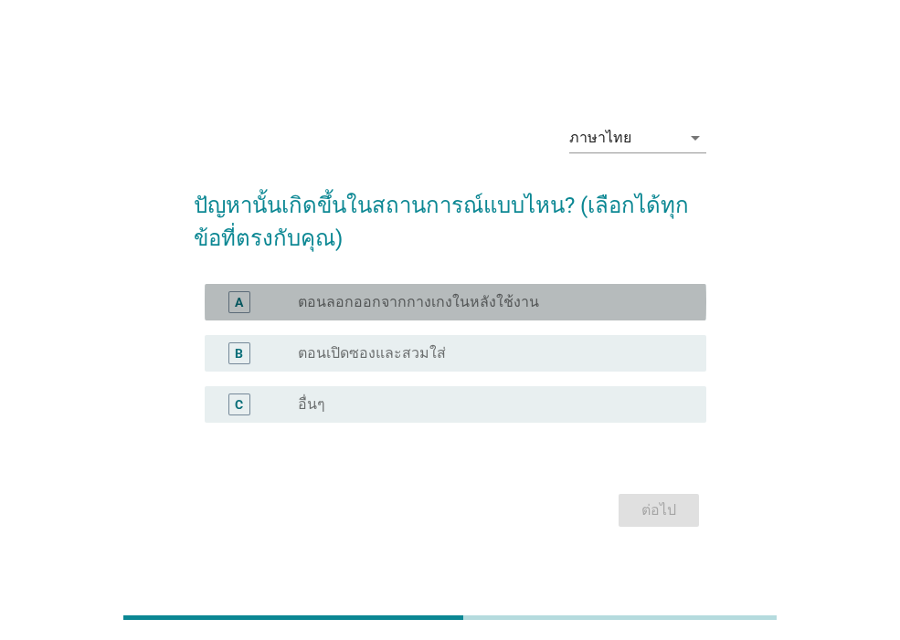
click at [534, 299] on label "ตอนลอกออกจากกางเกงในหลังใช้งาน" at bounding box center [418, 302] width 241 height 18
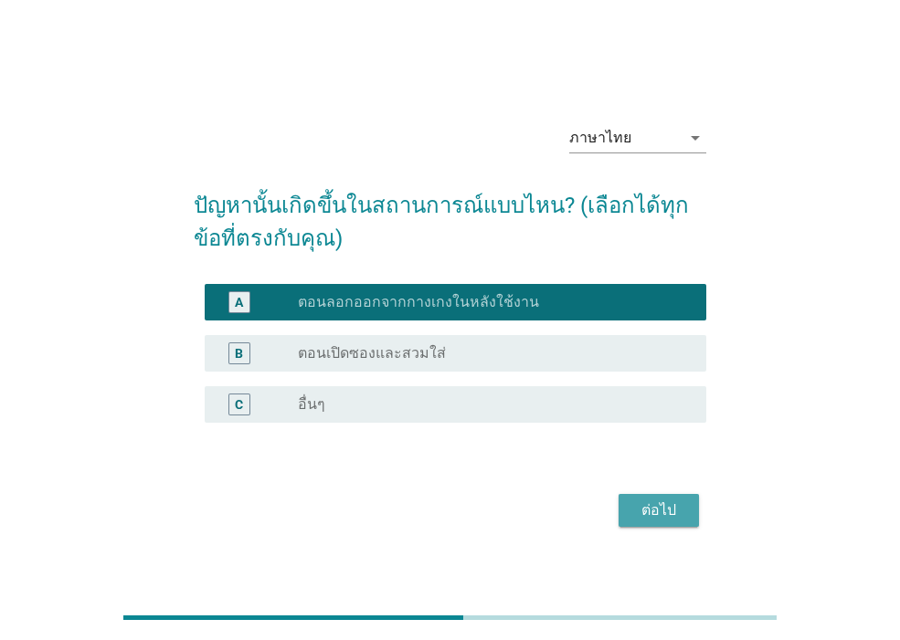
click at [674, 513] on div "ต่อไป" at bounding box center [658, 511] width 51 height 22
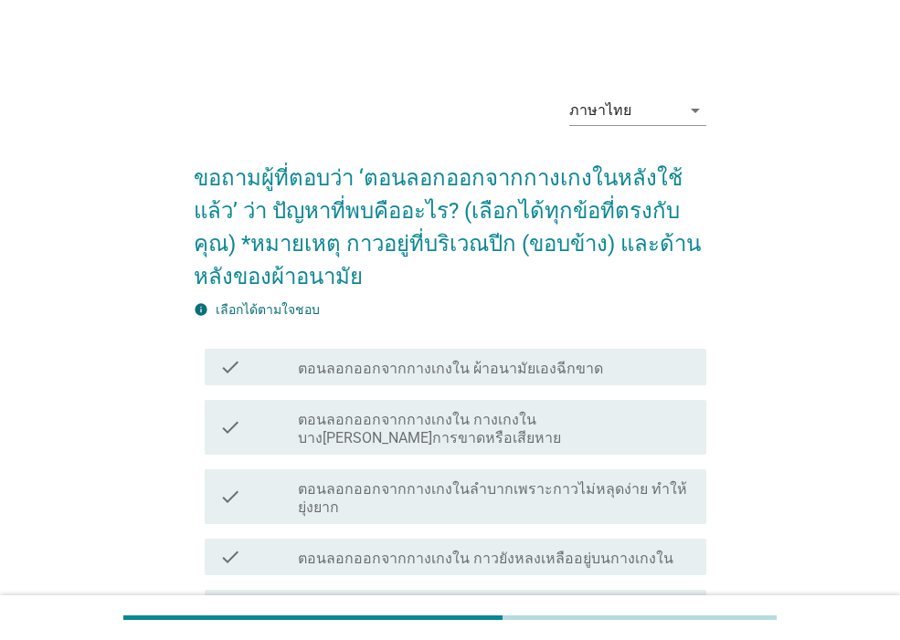
click at [623, 374] on div "check_box_outline_blank ตอนลอกออกจากกางเกงใน ผ้าอนามัยเองฉีกขาด" at bounding box center [495, 367] width 394 height 22
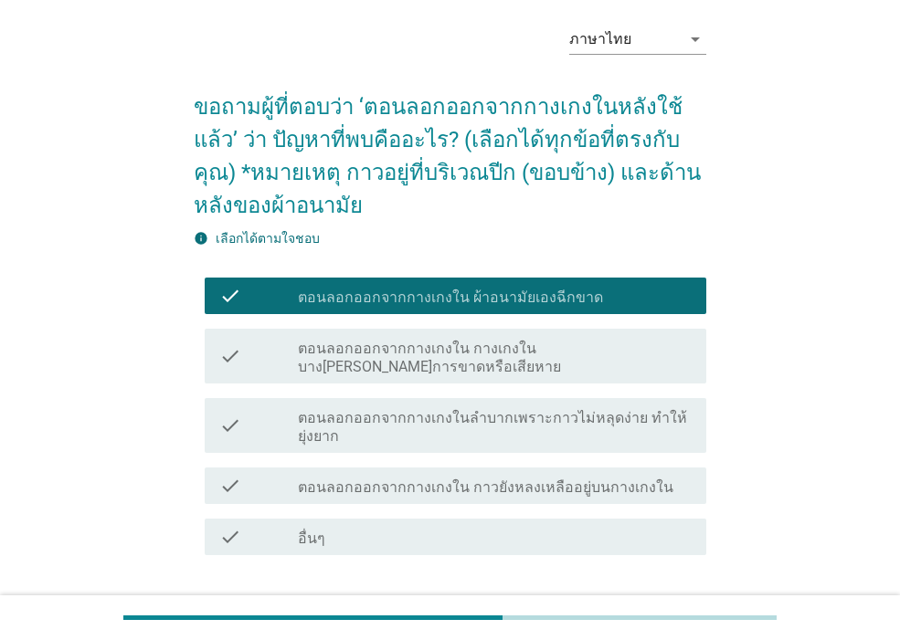
scroll to position [110, 0]
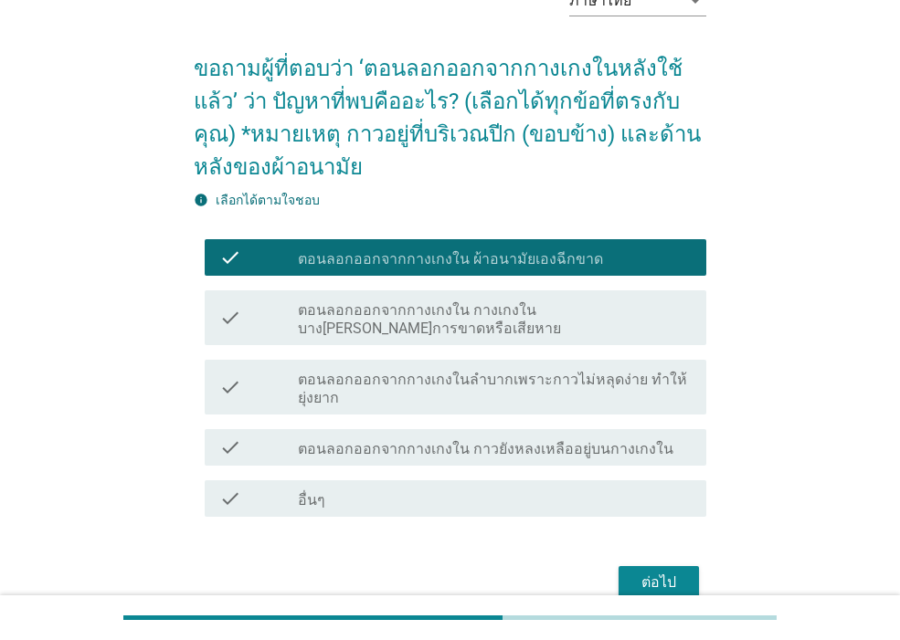
click at [630, 397] on label "ตอนลอกออกจากกางเกงในลำบากเพราะกาวไม่หลุดง่าย ทำให้ยุ่งยาก" at bounding box center [495, 389] width 394 height 37
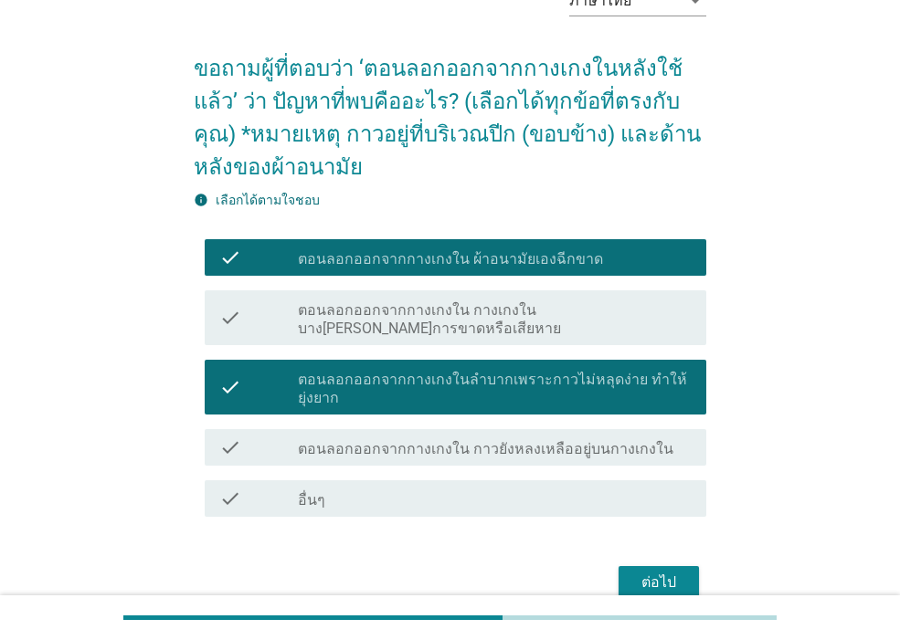
scroll to position [199, 0]
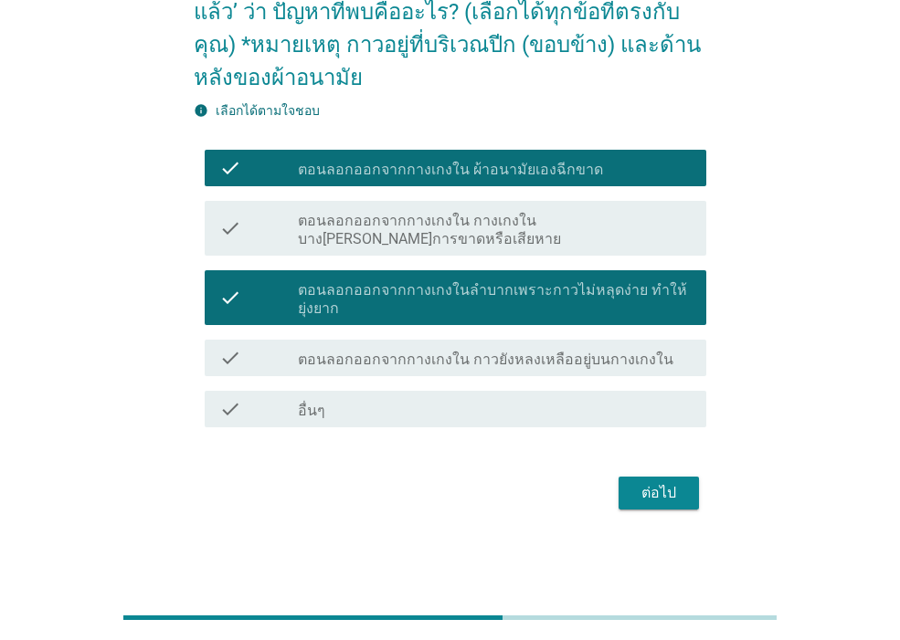
click at [690, 492] on button "ต่อไป" at bounding box center [659, 493] width 80 height 33
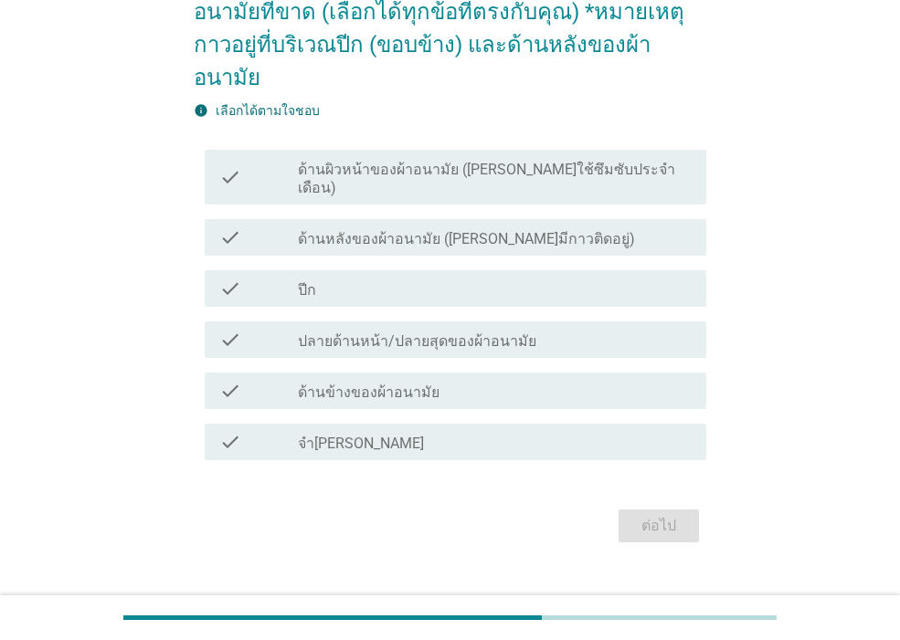
scroll to position [0, 0]
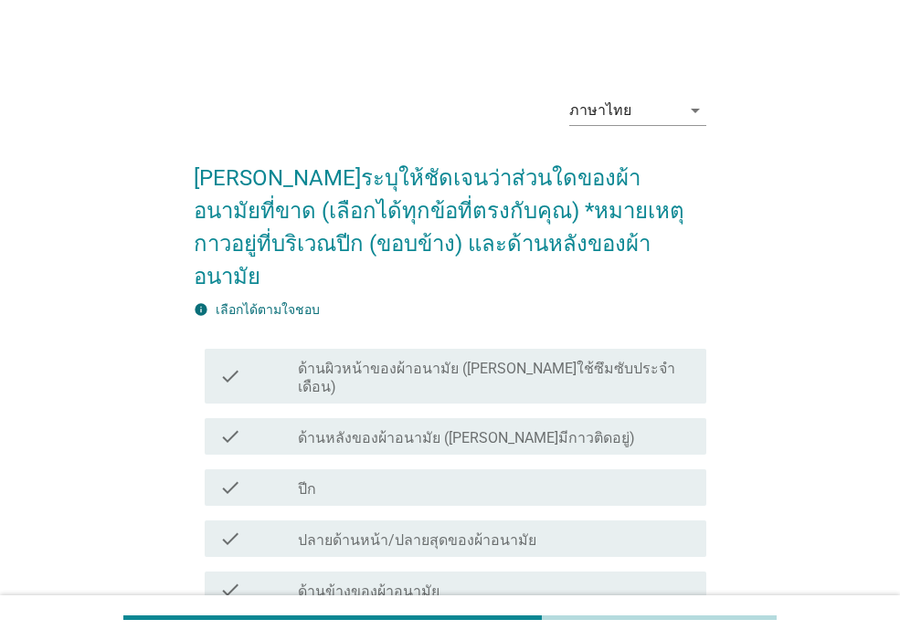
click at [522, 429] on label "ด้านหลังของผ้าอนามัย ([PERSON_NAME]มีกาวติดอยู่)" at bounding box center [466, 438] width 337 height 18
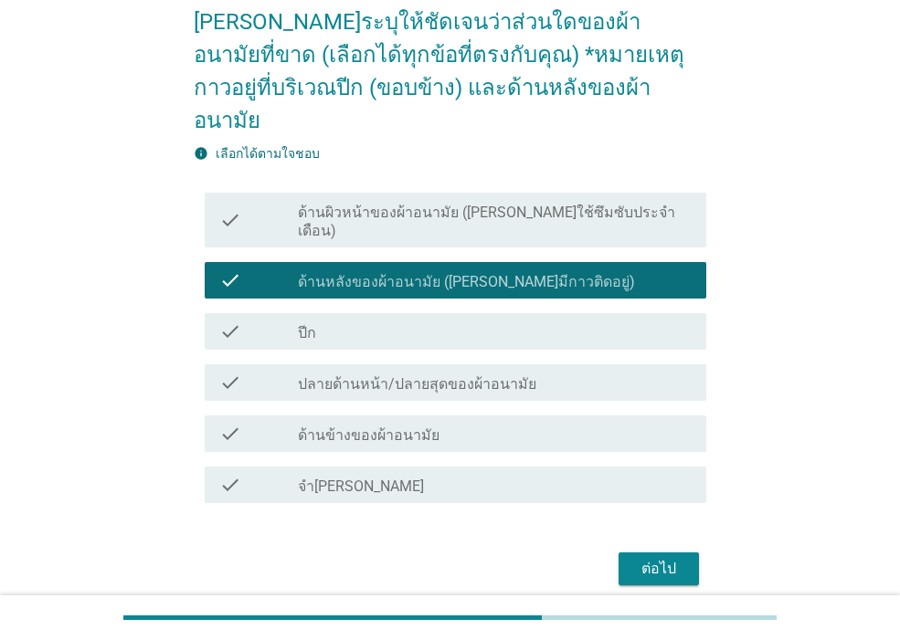
scroll to position [181, 0]
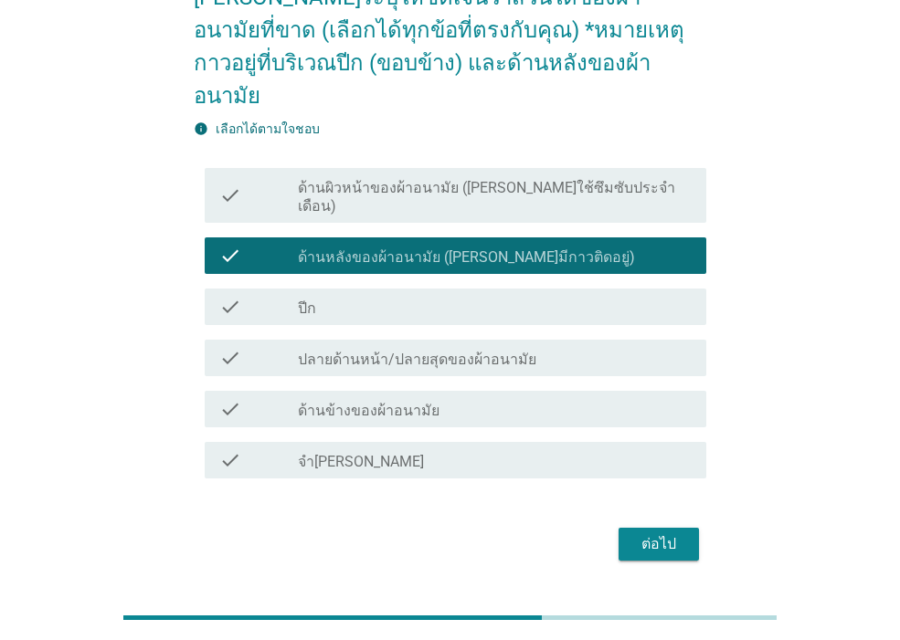
click at [671, 534] on div "ต่อไป" at bounding box center [658, 545] width 51 height 22
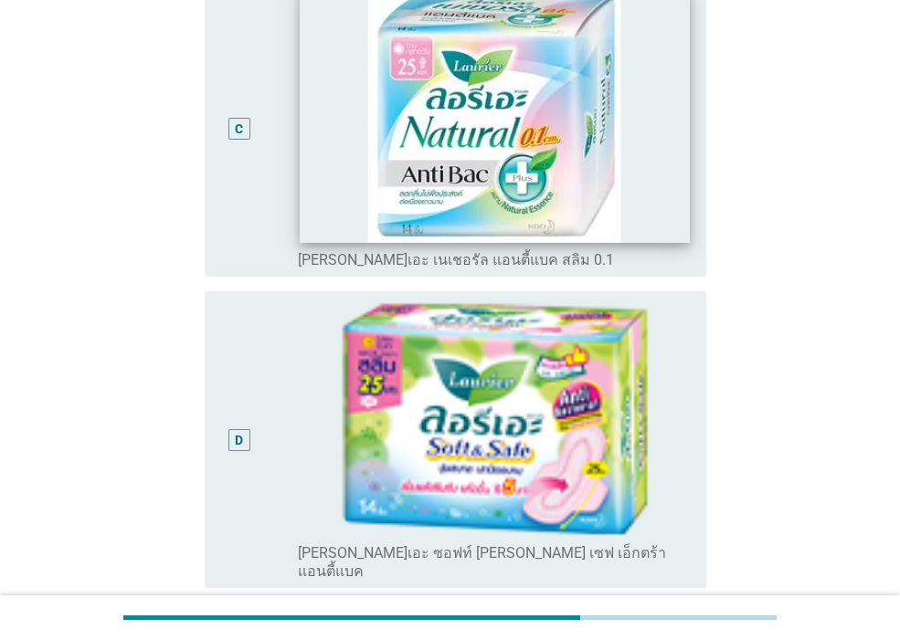
scroll to position [1096, 0]
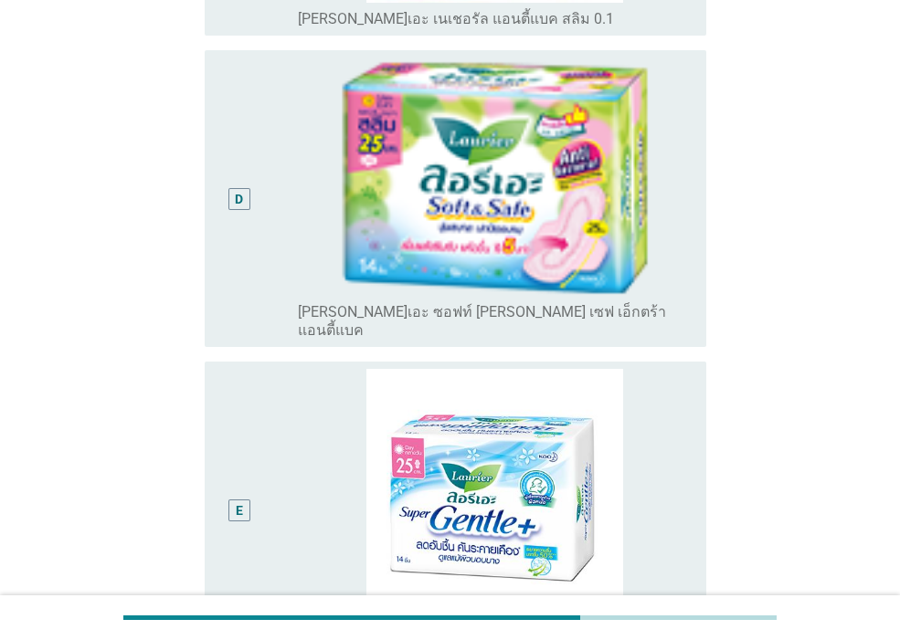
click at [246, 260] on div "D" at bounding box center [238, 199] width 39 height 282
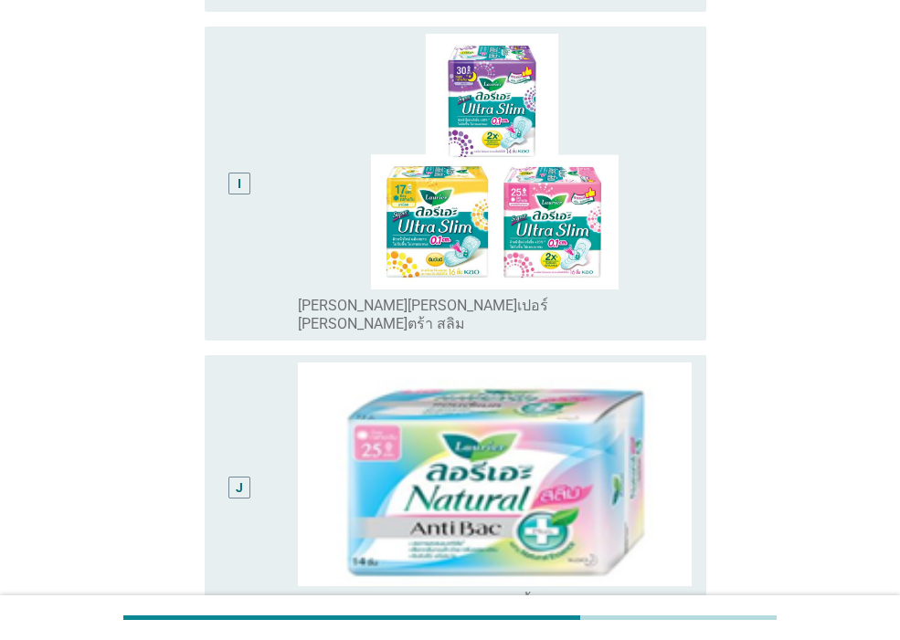
scroll to position [2818, 0]
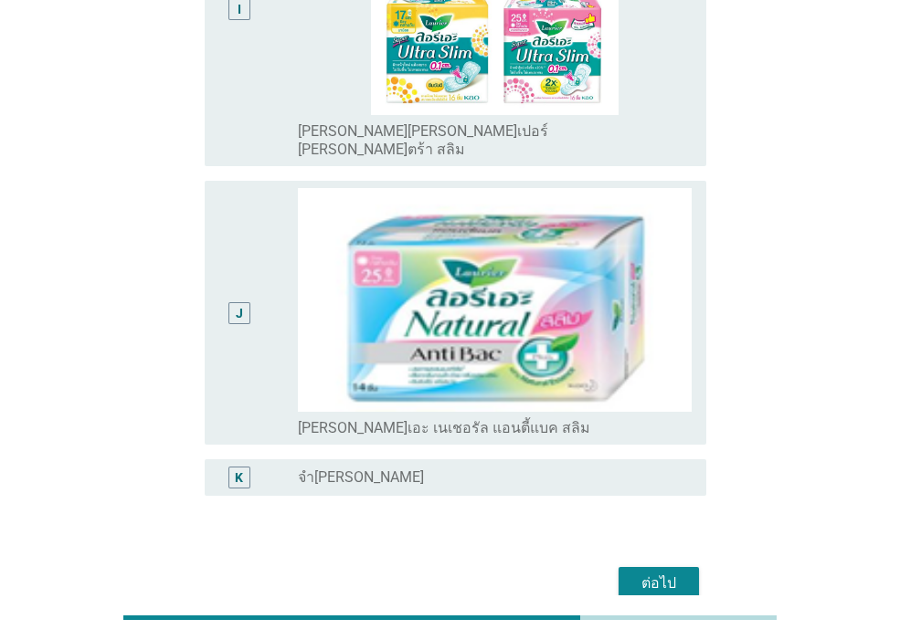
click at [641, 573] on div "ต่อไป" at bounding box center [658, 584] width 51 height 22
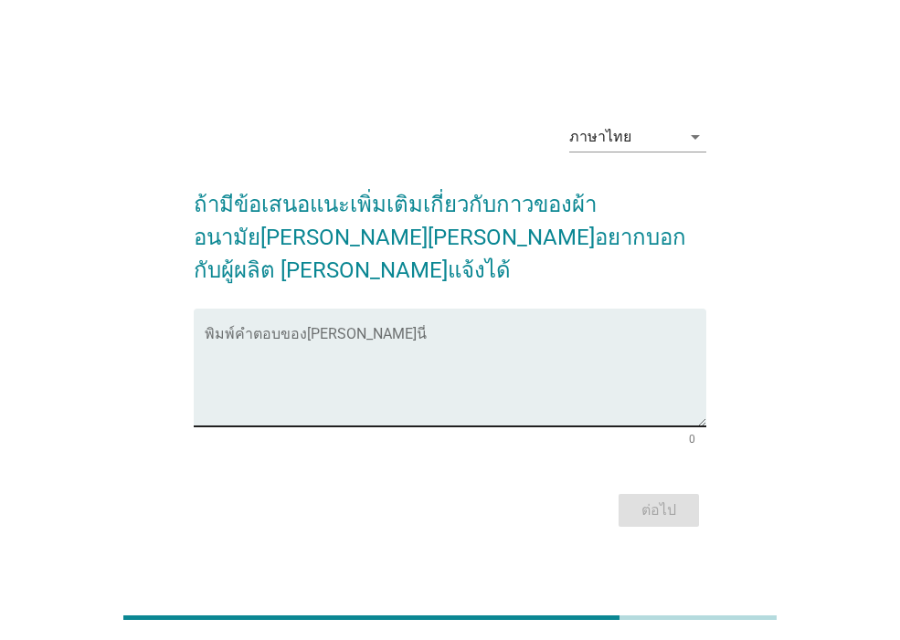
click at [320, 382] on textarea "พิมพ์คำตอบของคุณ ที่นี่" at bounding box center [456, 379] width 502 height 96
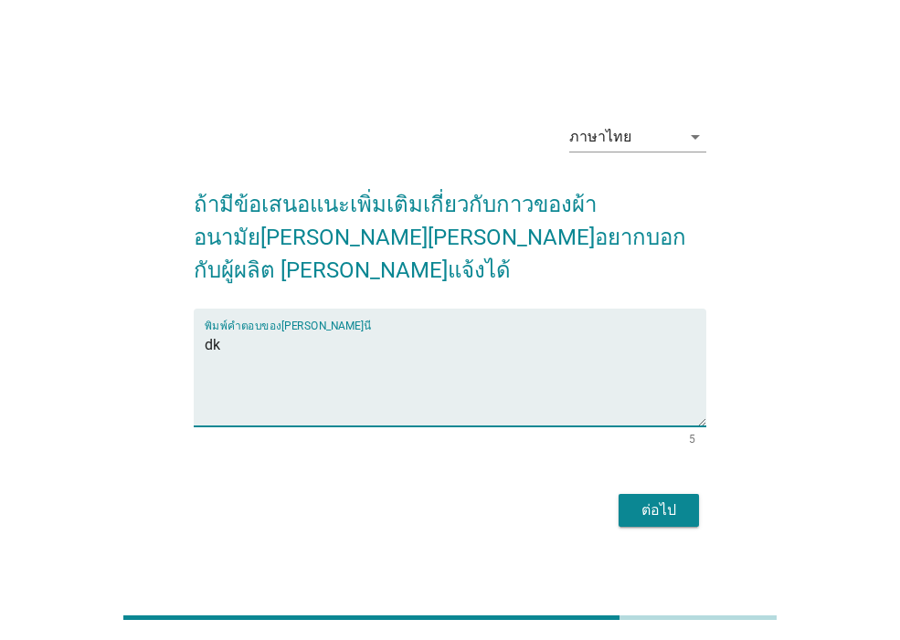
type textarea "d"
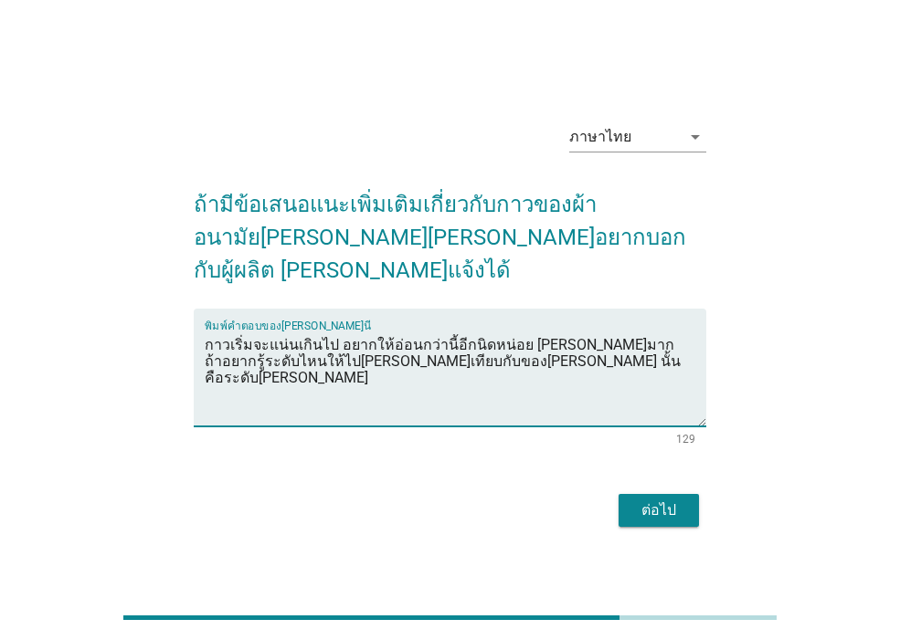
type textarea "กาวเริ่มจะแน่นเกินไป อยากให้อ่อนกว่านี้อีกนิดหน่อย [PERSON_NAME]มาก ถ้าอยากรู้ร…"
click at [672, 500] on div "ต่อไป" at bounding box center [658, 511] width 51 height 22
